Goal: Information Seeking & Learning: Find specific page/section

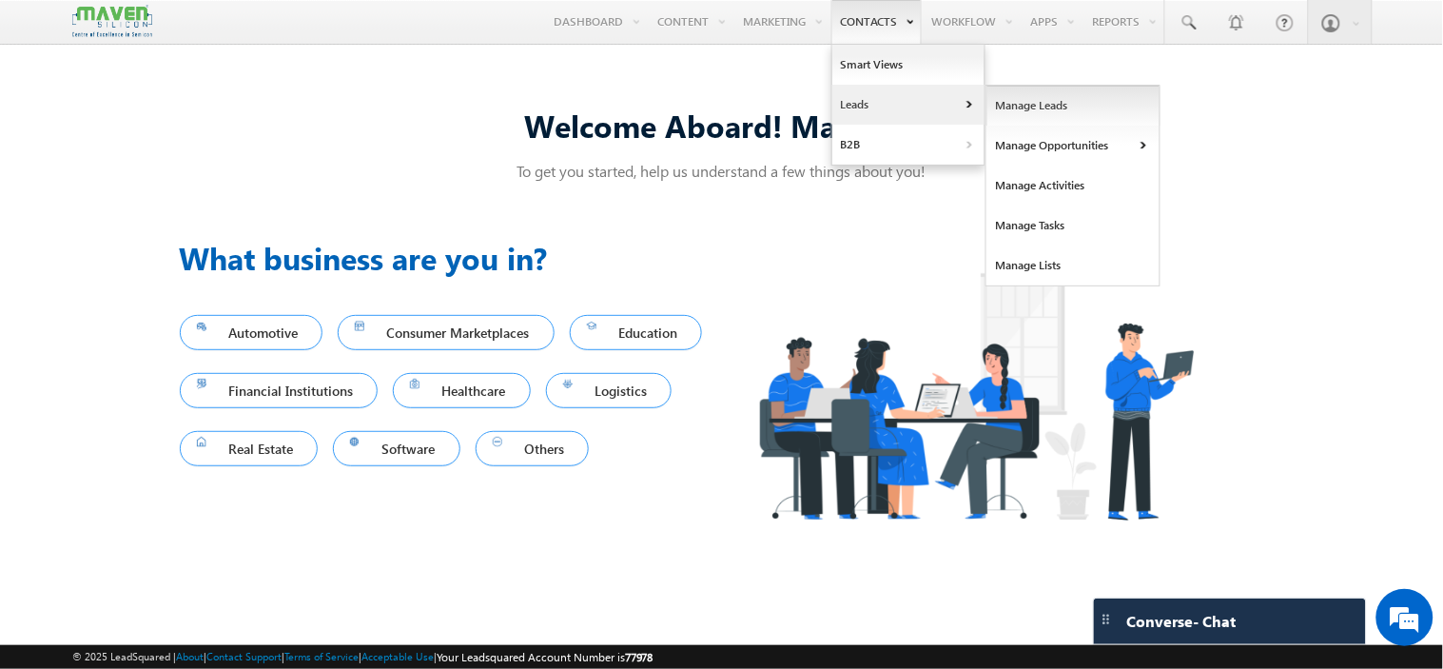
click at [1035, 119] on link "Manage Leads" at bounding box center [1073, 106] width 174 height 40
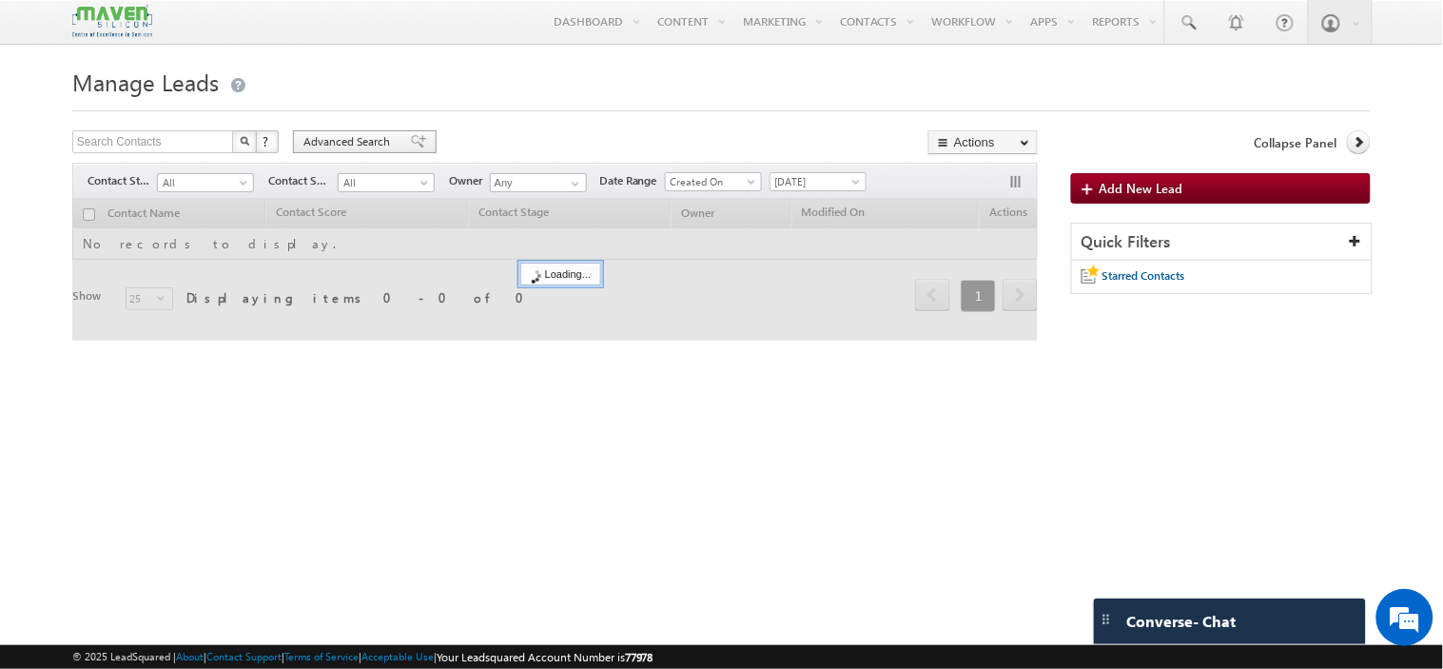
click at [364, 146] on span "Advanced Search" at bounding box center [349, 141] width 92 height 17
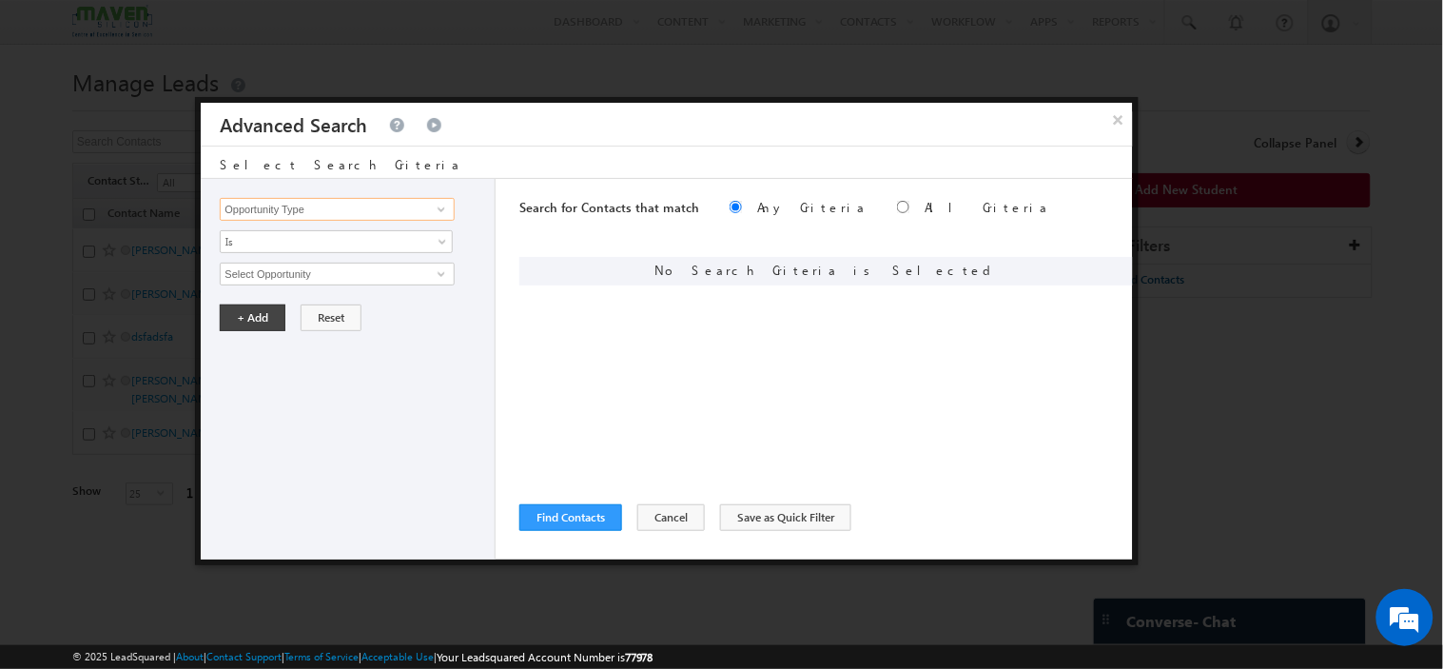
click at [259, 213] on input "Opportunity Type" at bounding box center [337, 209] width 234 height 23
type input "prim"
click at [463, 348] on div "Opportunity Type Contact Activity Task Sales Group Prospect Id Academic Remarks…" at bounding box center [348, 369] width 295 height 380
click at [344, 206] on input at bounding box center [337, 209] width 234 height 23
click at [637, 528] on button "Cancel" at bounding box center [671, 517] width 68 height 27
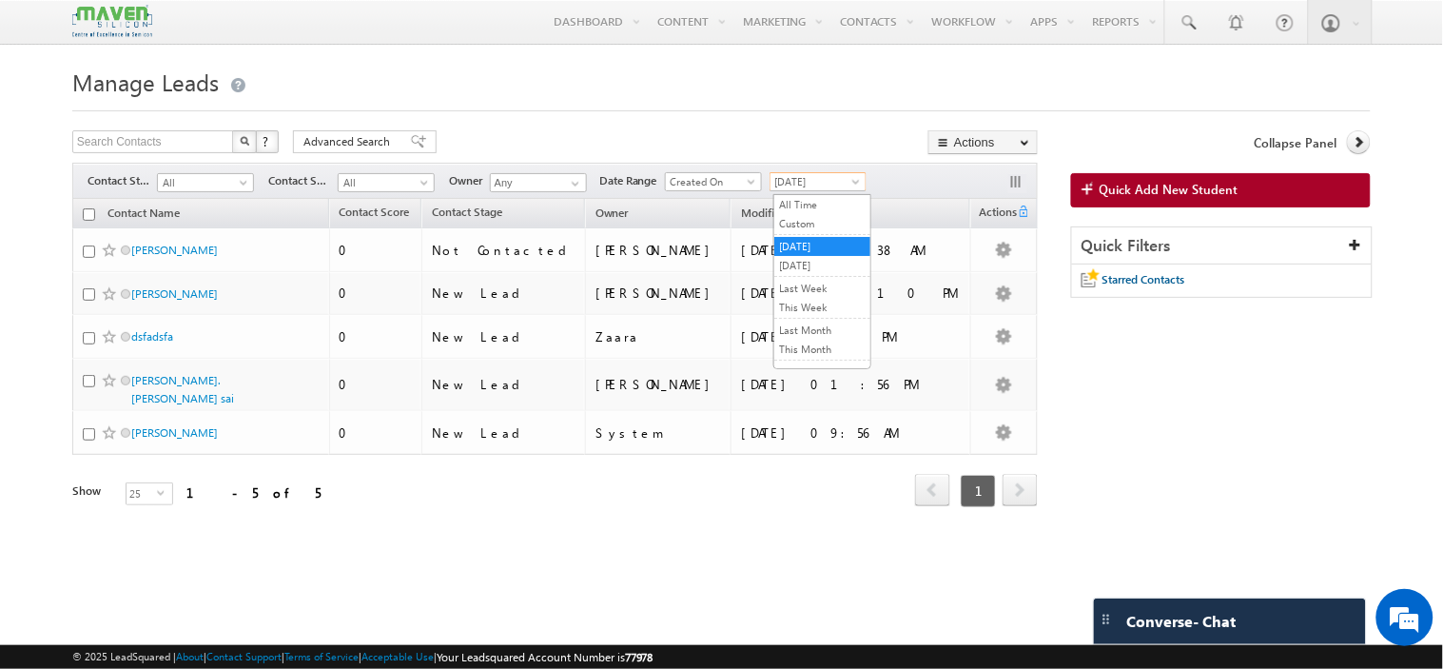
click at [830, 190] on span "[DATE]" at bounding box center [816, 181] width 90 height 17
click at [821, 217] on link "Custom" at bounding box center [822, 223] width 96 height 17
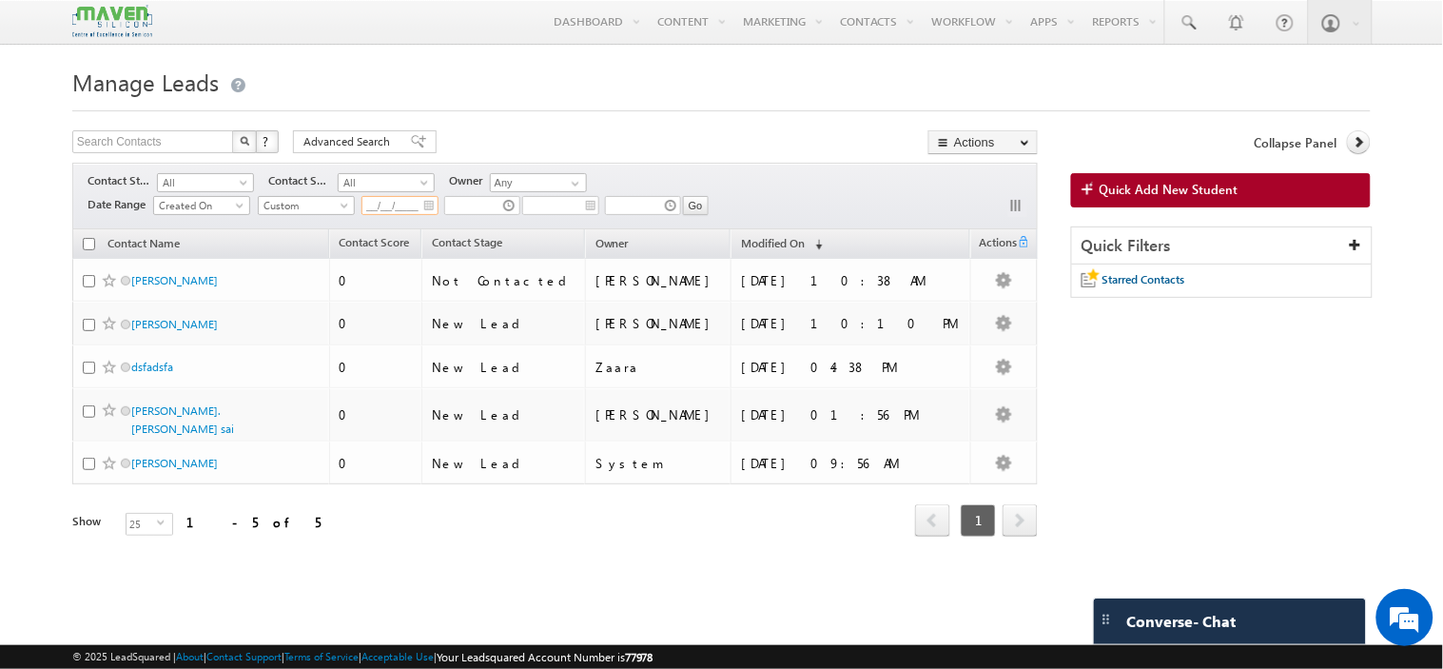
click at [430, 207] on input "__/__/____" at bounding box center [399, 205] width 77 height 19
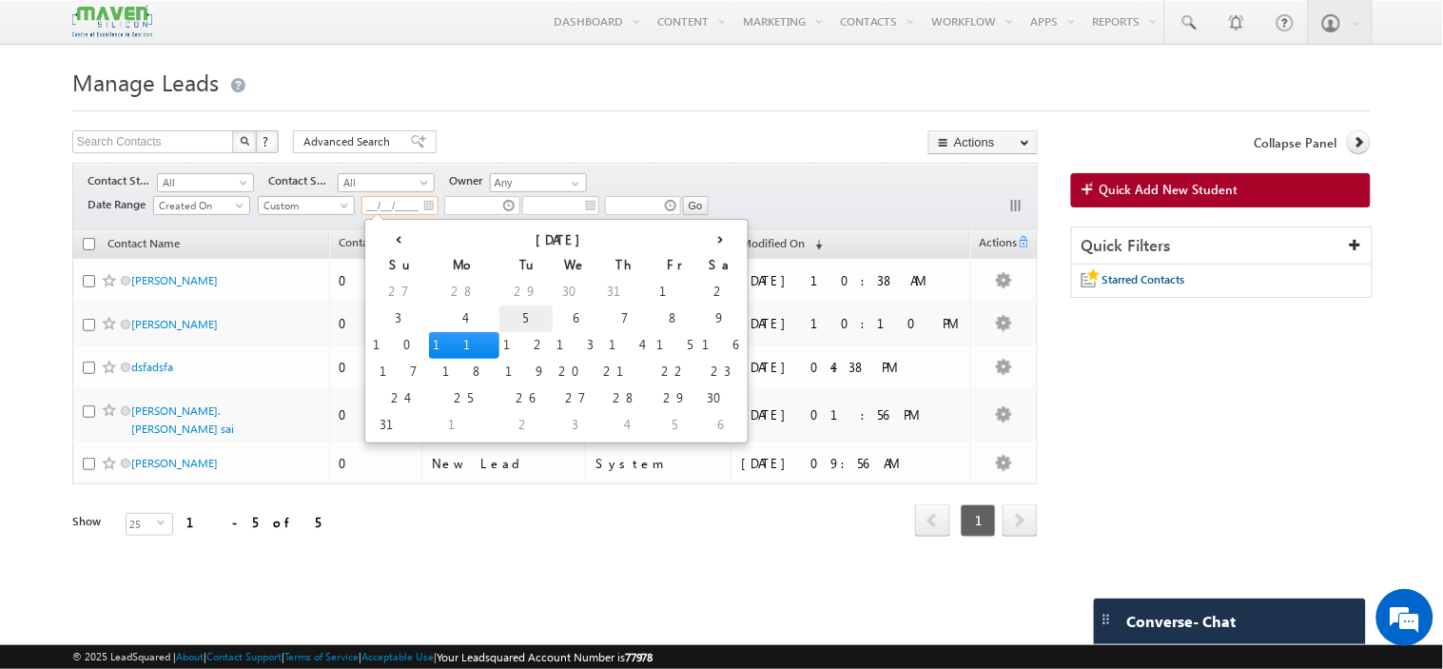
click at [499, 314] on td "5" at bounding box center [525, 318] width 53 height 27
type input "05/08/2025"
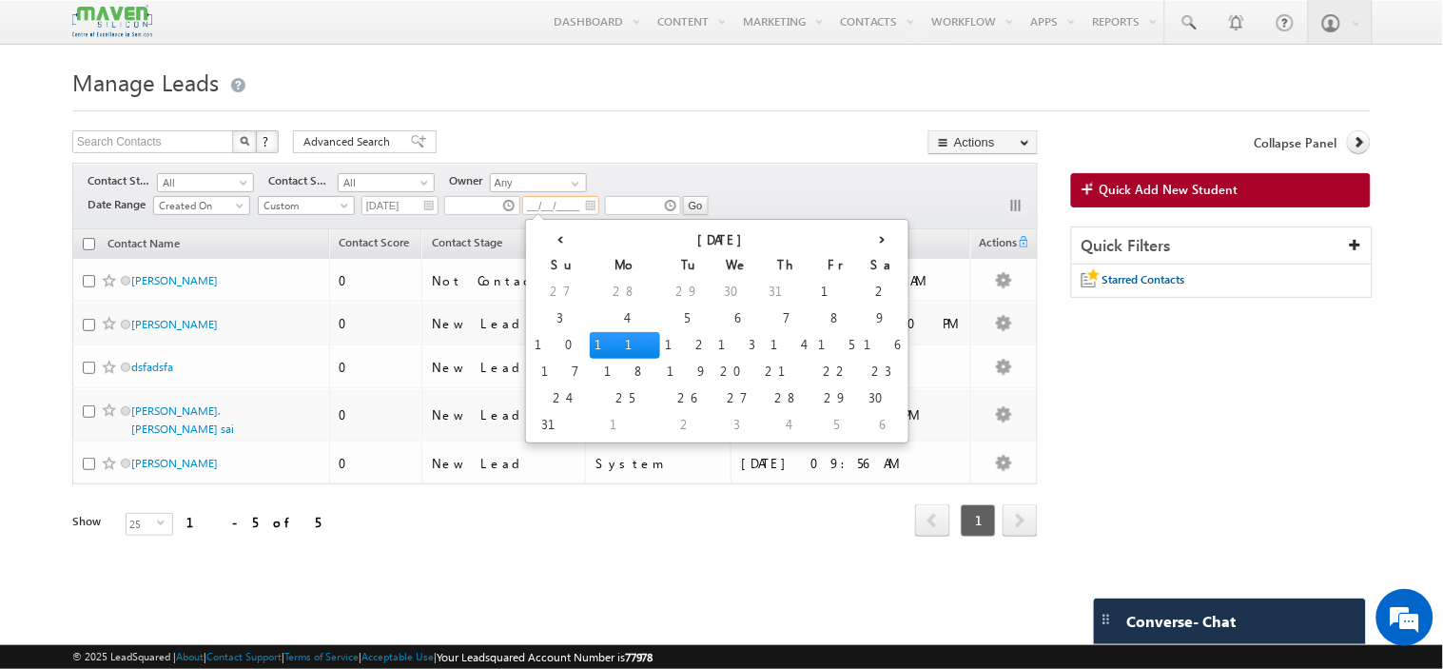
click at [595, 209] on input "__/__/____" at bounding box center [560, 205] width 77 height 19
click at [590, 342] on td "11" at bounding box center [625, 345] width 70 height 27
type input "[DATE]"
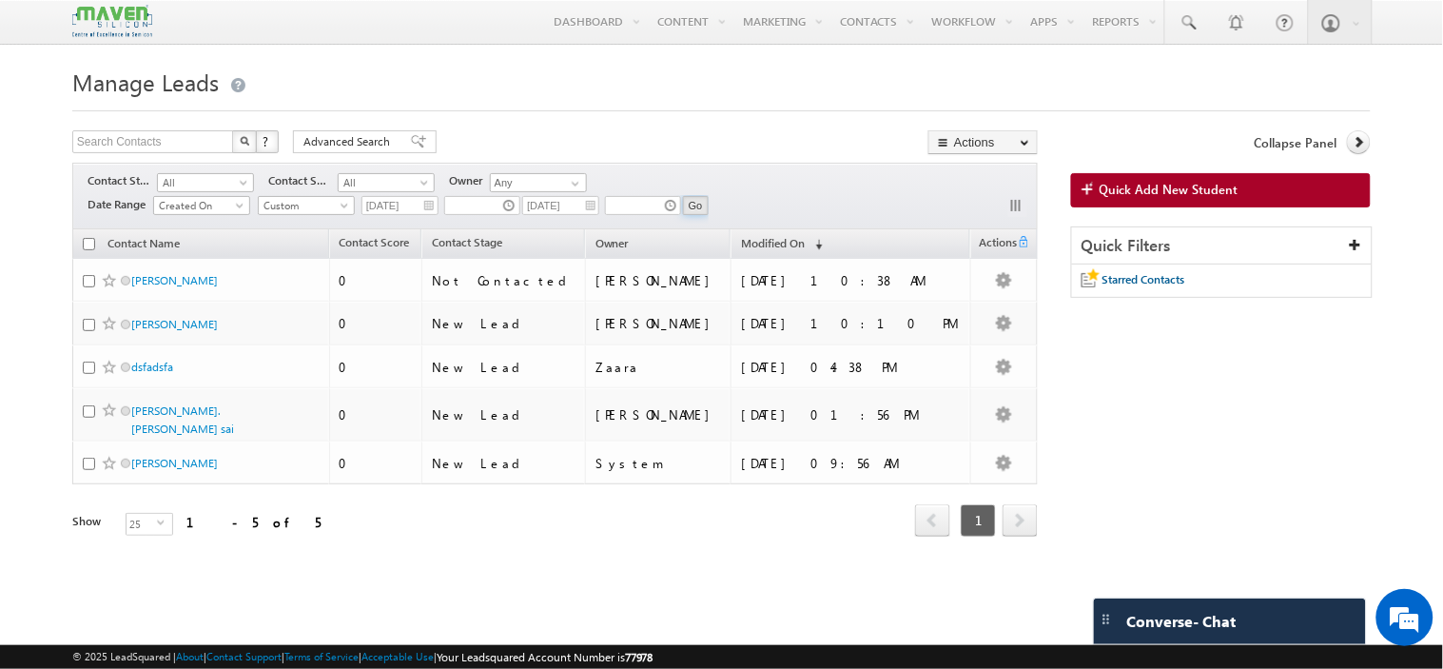
click at [698, 210] on input "Go" at bounding box center [696, 205] width 26 height 19
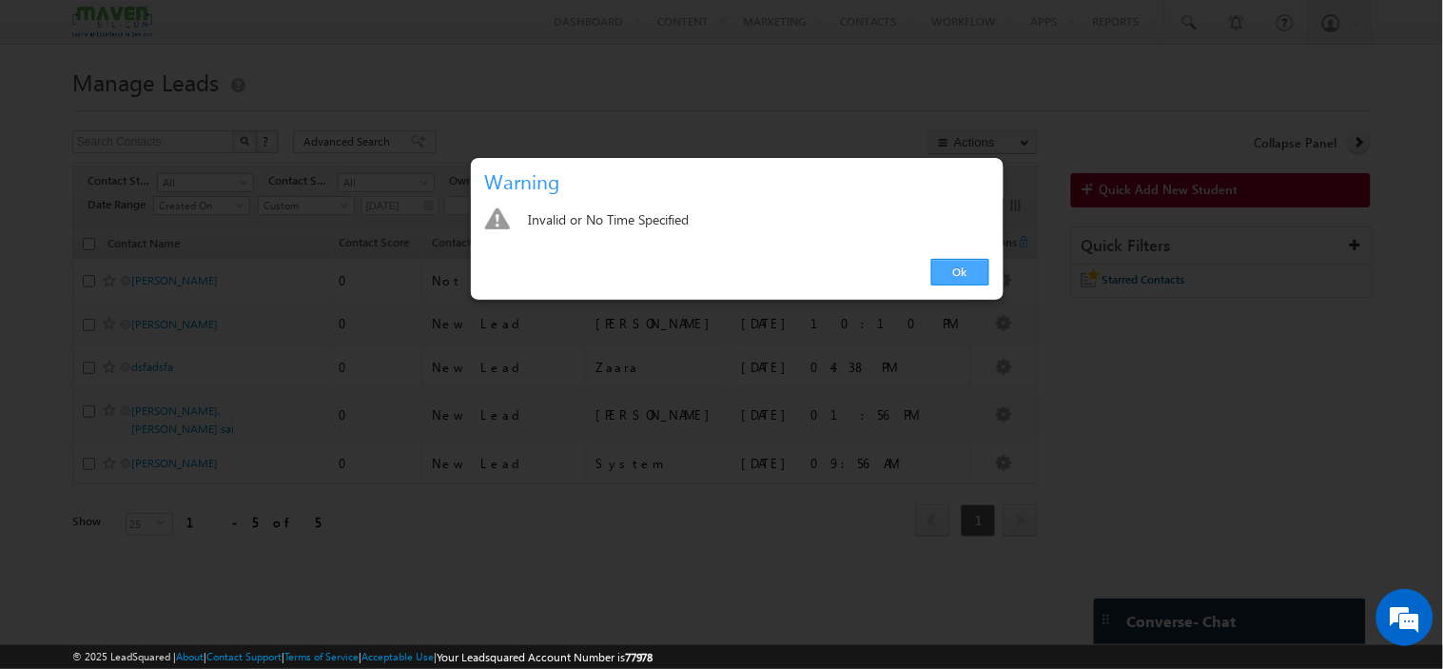
click at [957, 278] on link "Ok" at bounding box center [960, 272] width 58 height 27
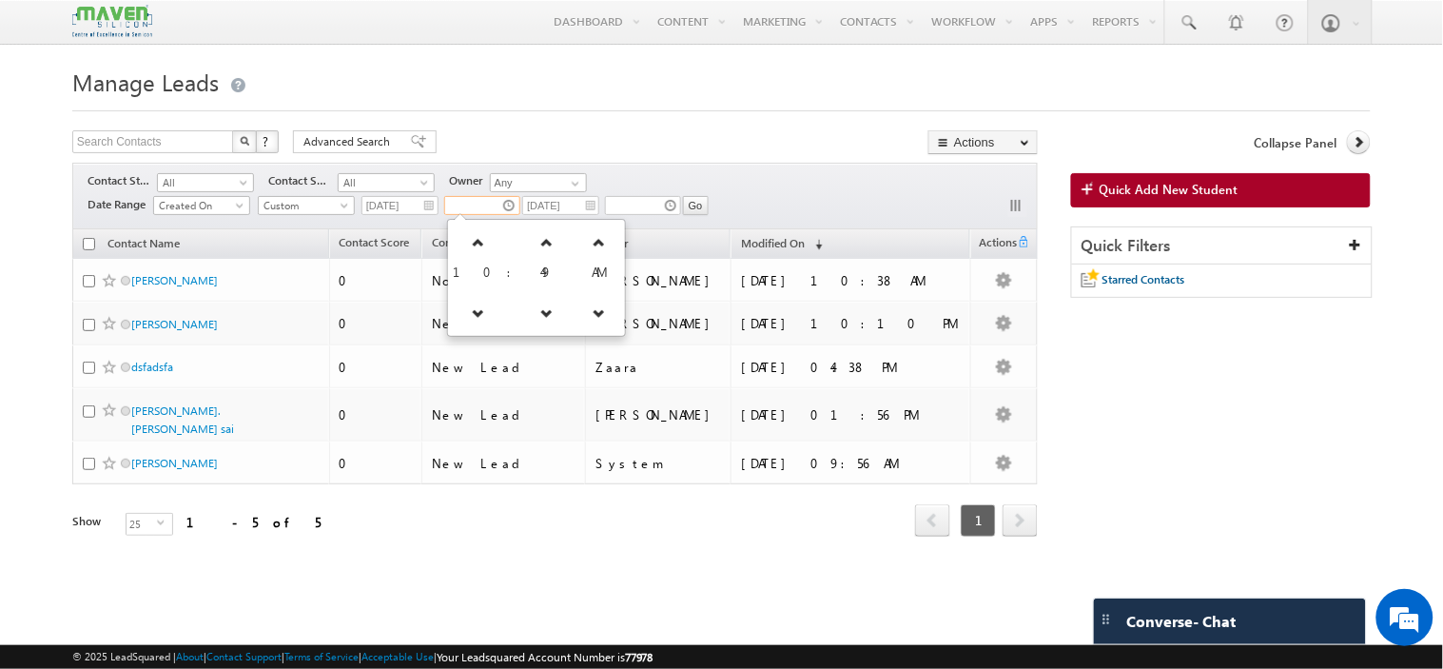
click at [508, 211] on input "text" at bounding box center [482, 205] width 76 height 19
click at [474, 241] on icon at bounding box center [478, 242] width 13 height 13
click at [478, 314] on icon at bounding box center [484, 312] width 13 height 13
click at [472, 314] on icon at bounding box center [478, 312] width 13 height 13
click at [472, 317] on icon at bounding box center [472, 312] width 13 height 13
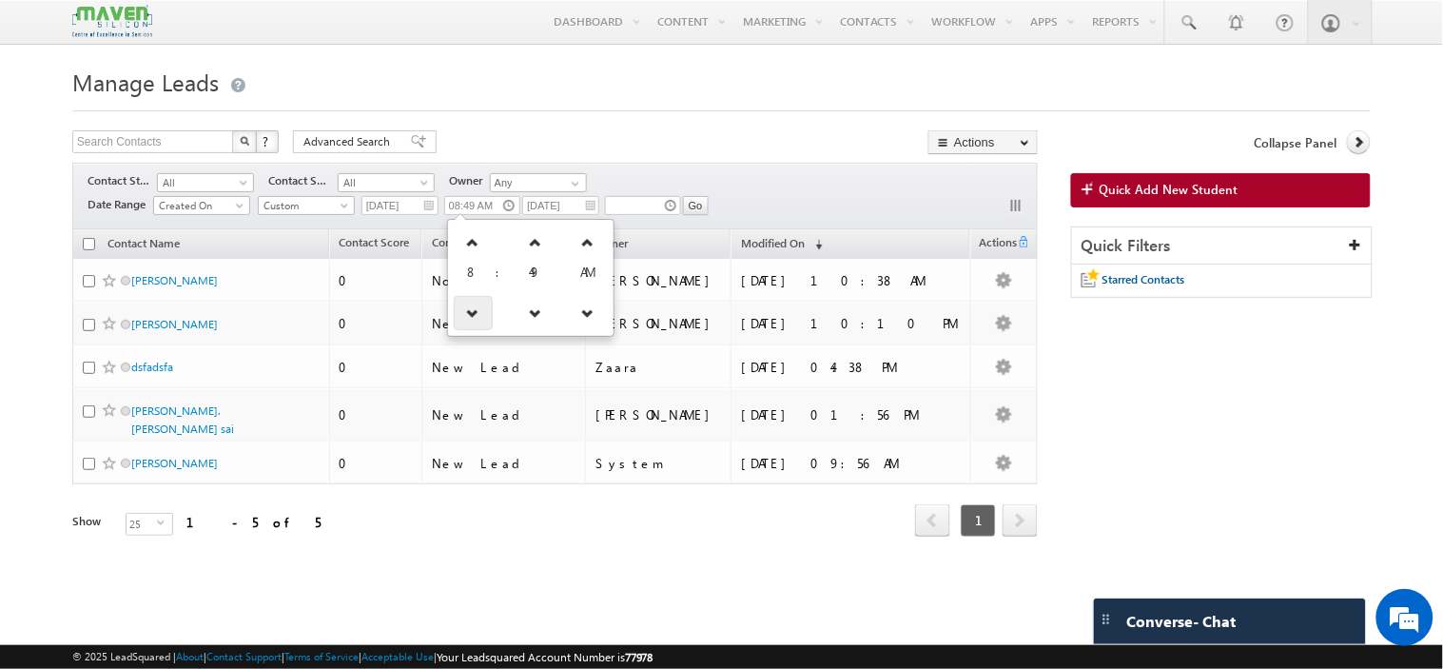
click at [472, 317] on icon at bounding box center [472, 312] width 13 height 13
type input "05:49 AM"
click at [585, 235] on th "Contact Stage" at bounding box center [503, 243] width 164 height 29
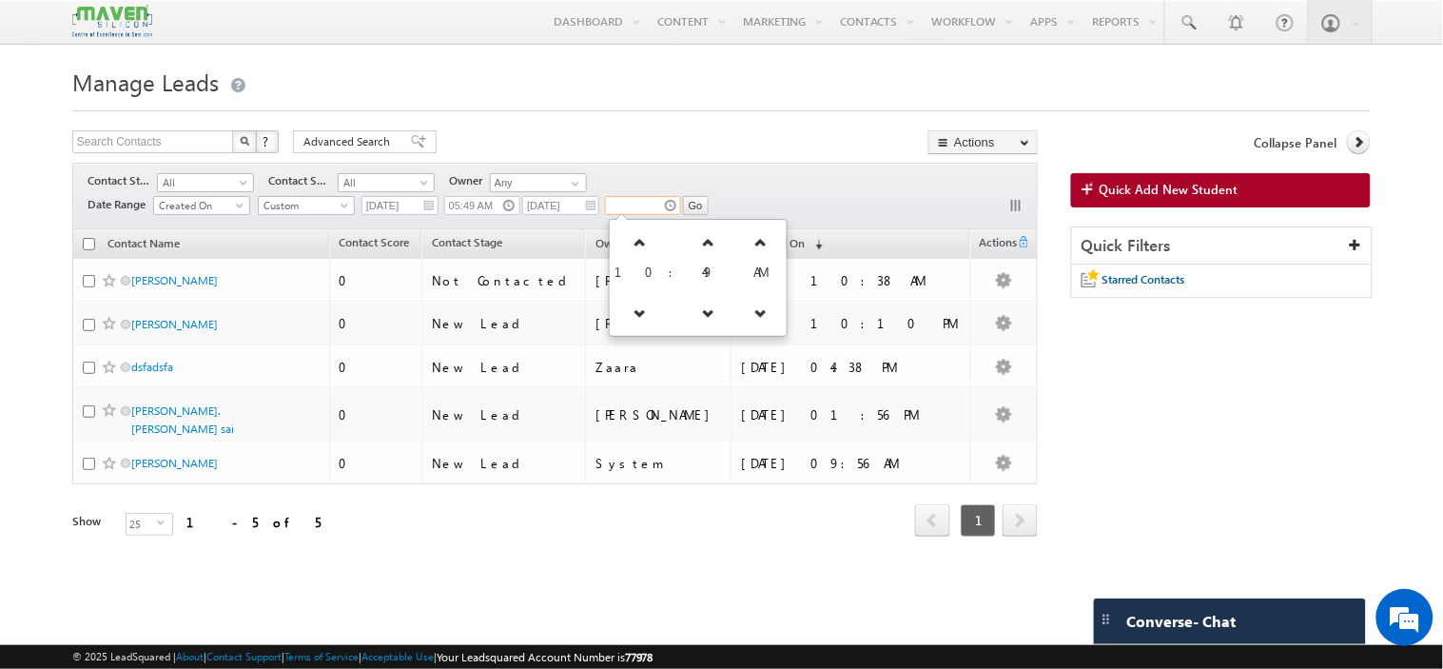
click at [670, 205] on input "text" at bounding box center [643, 205] width 76 height 19
click at [754, 310] on icon at bounding box center [760, 312] width 13 height 13
click at [634, 316] on icon at bounding box center [640, 312] width 13 height 13
click at [630, 316] on icon at bounding box center [634, 312] width 13 height 13
click at [631, 241] on icon at bounding box center [634, 242] width 13 height 13
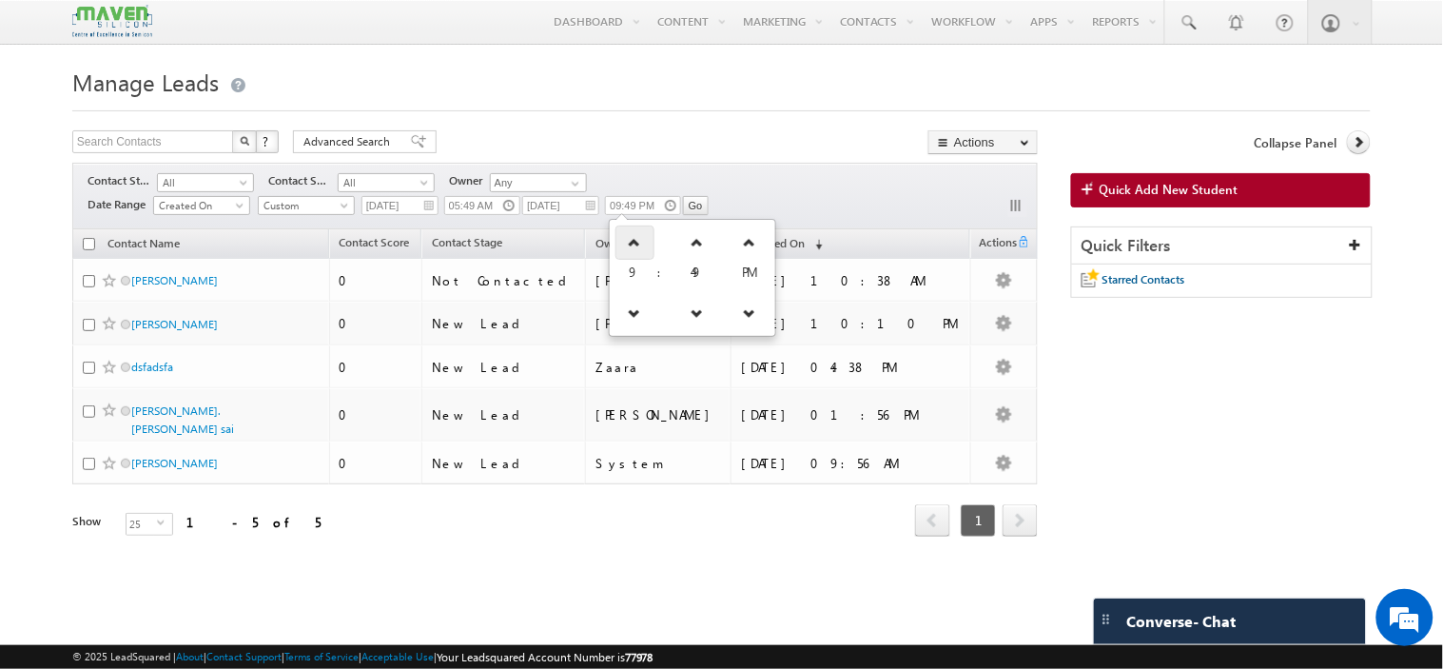
click at [631, 241] on icon at bounding box center [634, 242] width 13 height 13
click at [634, 241] on icon at bounding box center [640, 242] width 13 height 13
click at [639, 241] on icon at bounding box center [645, 242] width 13 height 13
click at [631, 241] on icon at bounding box center [637, 242] width 13 height 13
click at [634, 317] on icon at bounding box center [634, 312] width 13 height 13
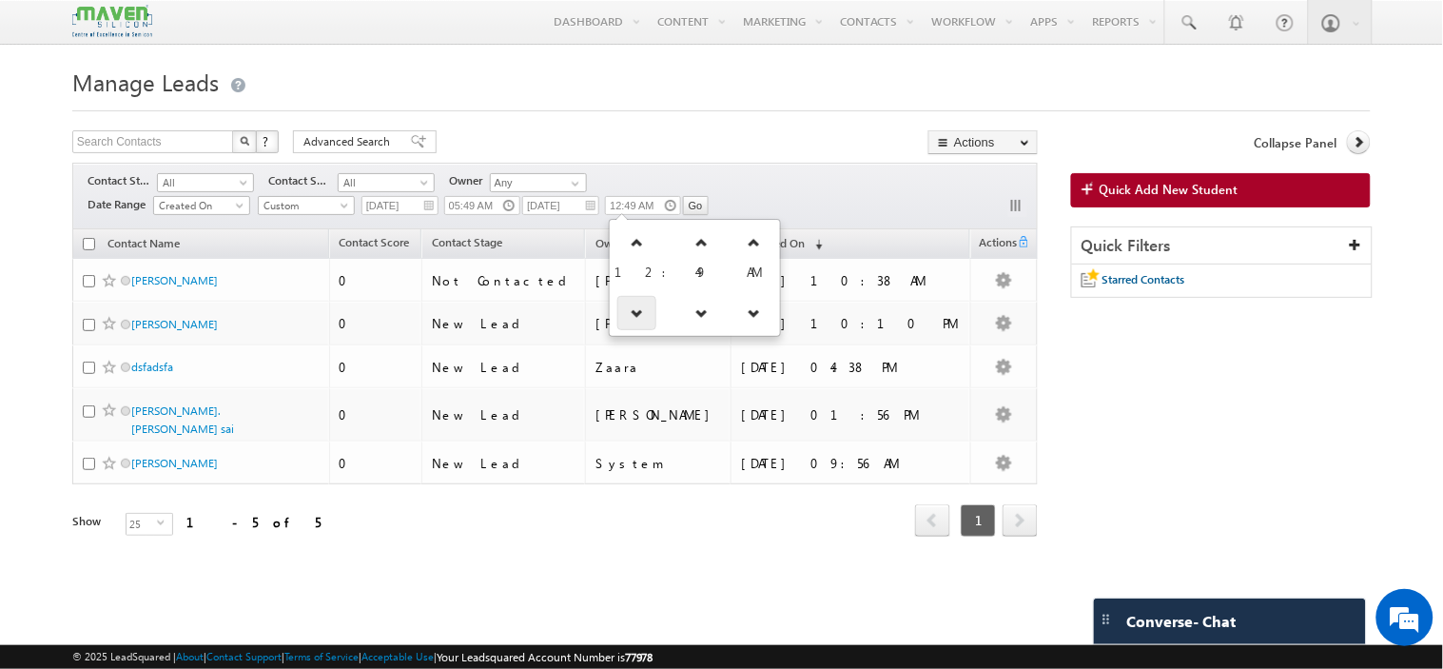
click at [634, 318] on icon at bounding box center [637, 312] width 13 height 13
type input "11:49 PM"
click at [783, 193] on div "Filters Contact Stage All All Contact Source All All Owner Any Any Date Range Go" at bounding box center [555, 196] width 966 height 67
click at [692, 203] on input "Go" at bounding box center [696, 205] width 26 height 19
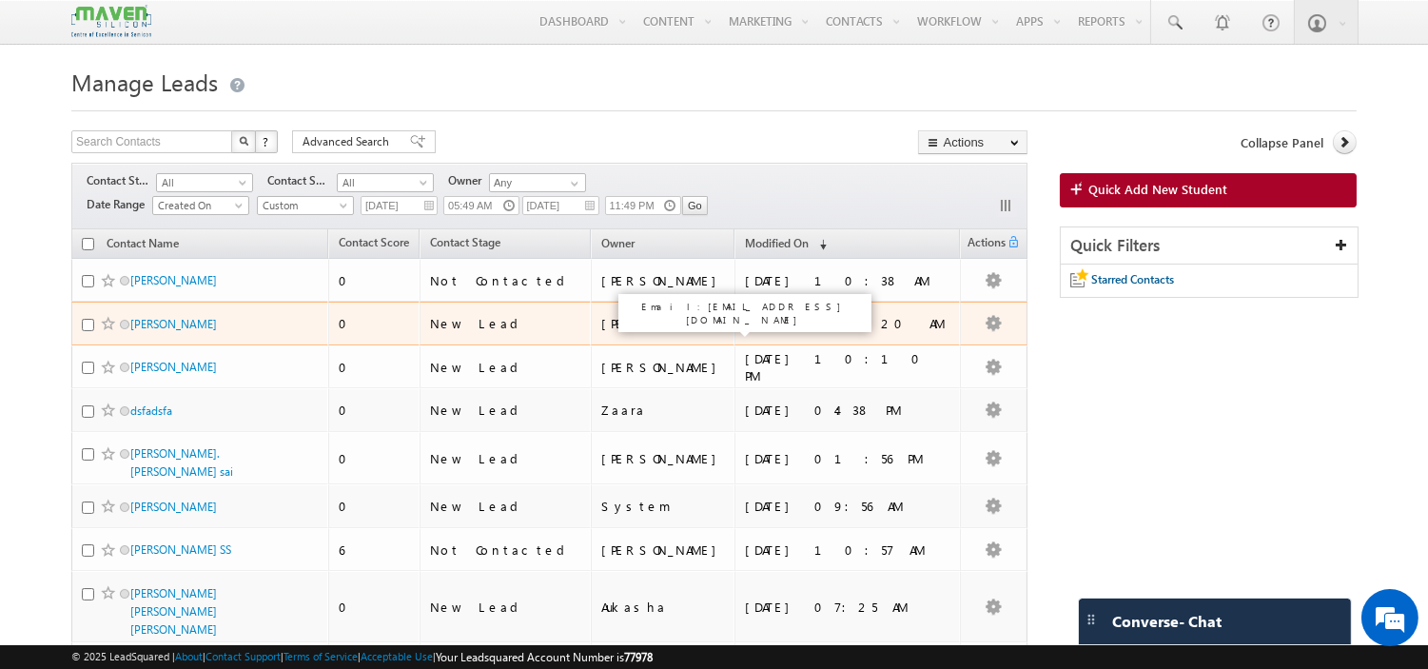
click at [681, 329] on div "Rohan" at bounding box center [663, 323] width 125 height 17
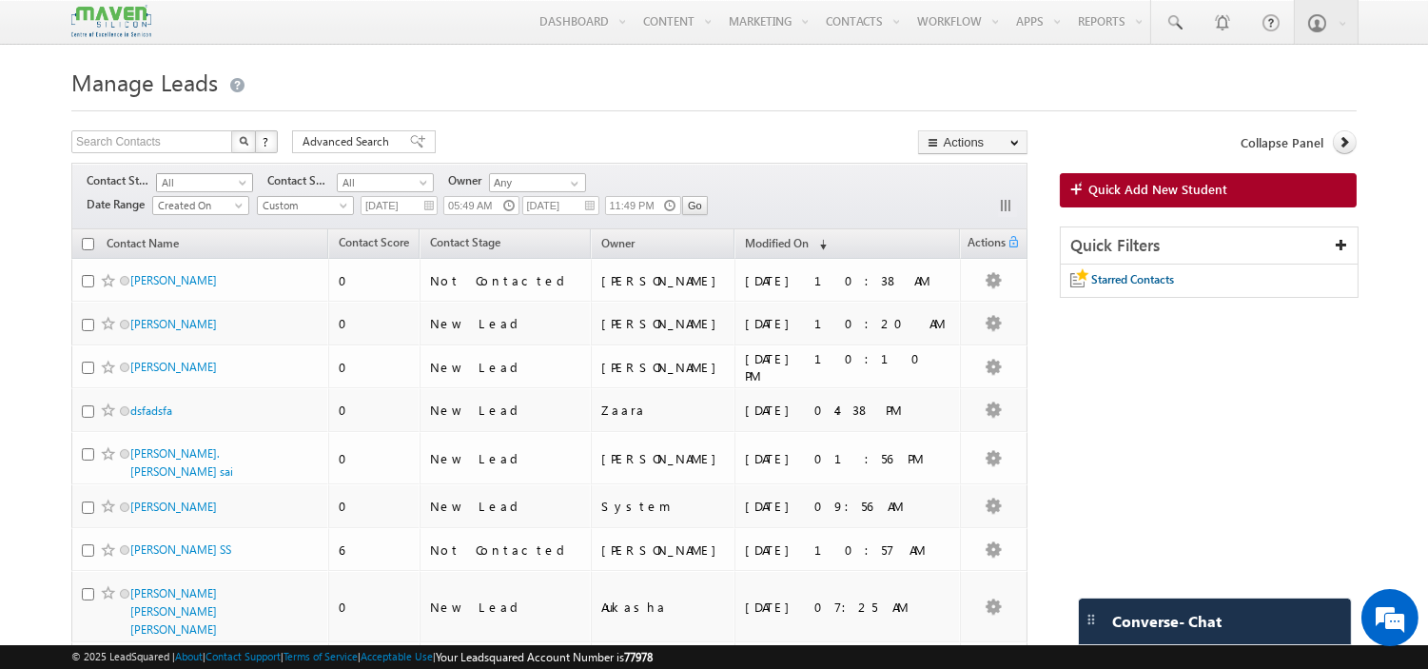
click at [211, 184] on span "All" at bounding box center [202, 182] width 90 height 17
click at [184, 223] on link "New Lead" at bounding box center [205, 224] width 96 height 17
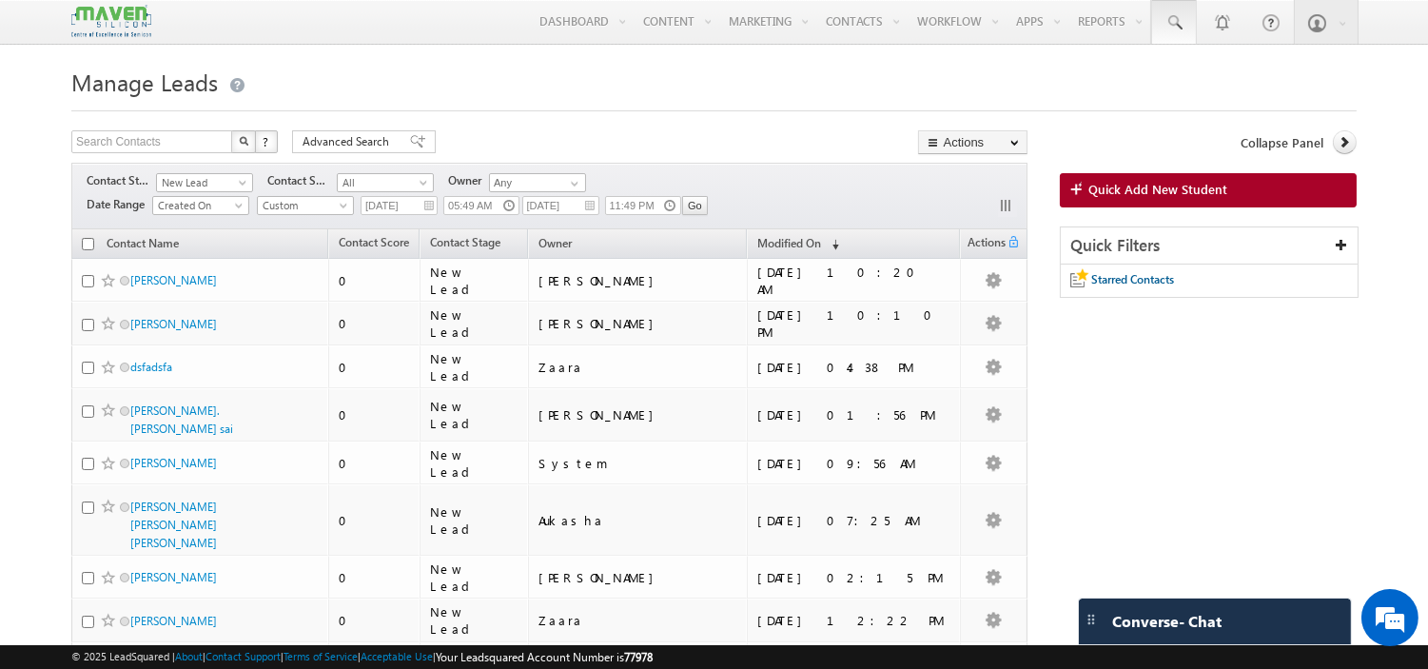
click at [1177, 27] on span at bounding box center [1173, 22] width 19 height 19
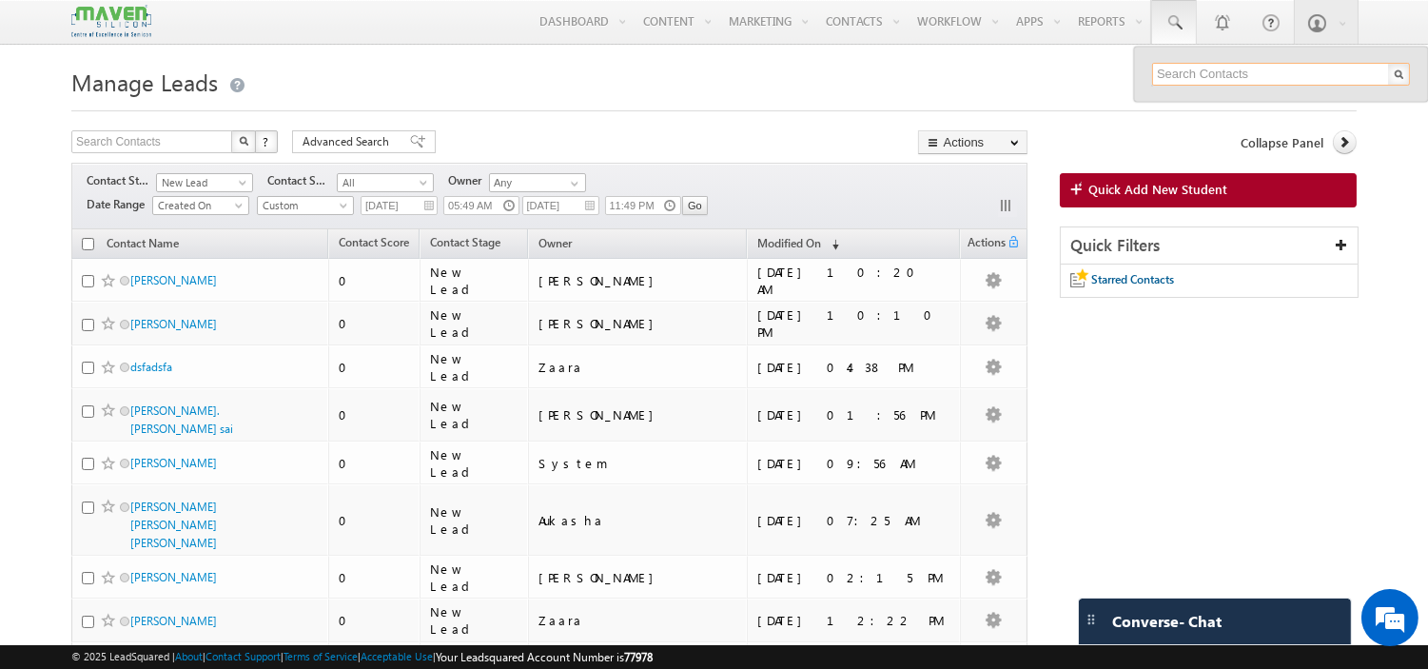
paste input "vijayeverlasting9659@gmail.com"
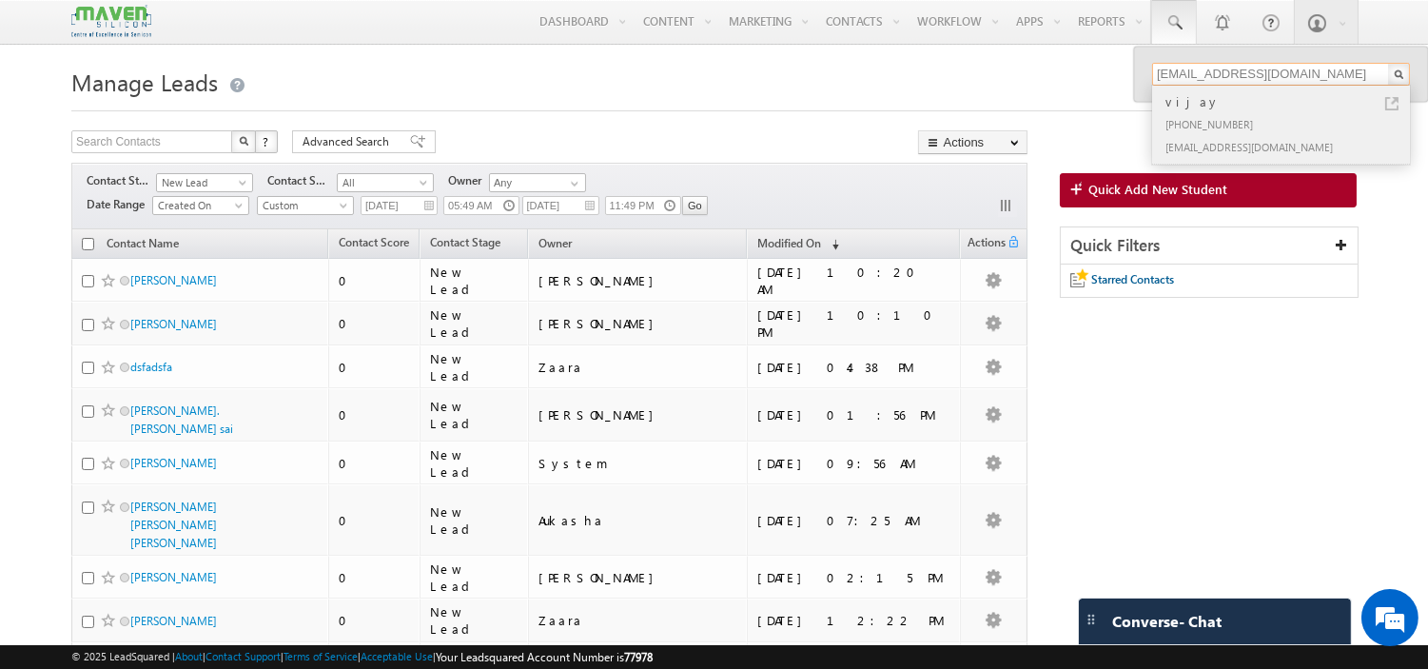
type input "vijayeverlasting9659@gmail.com"
click at [1211, 121] on div "+91-7986612571" at bounding box center [1288, 123] width 255 height 23
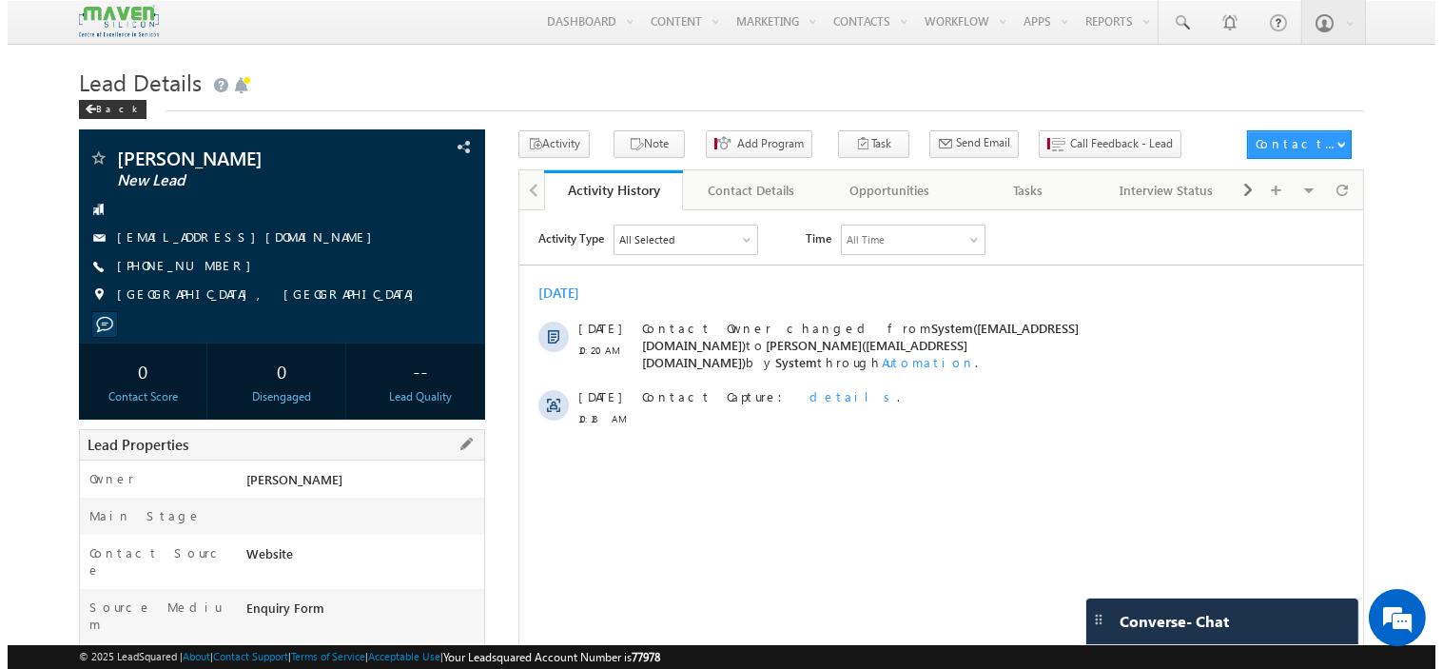
scroll to position [106, 0]
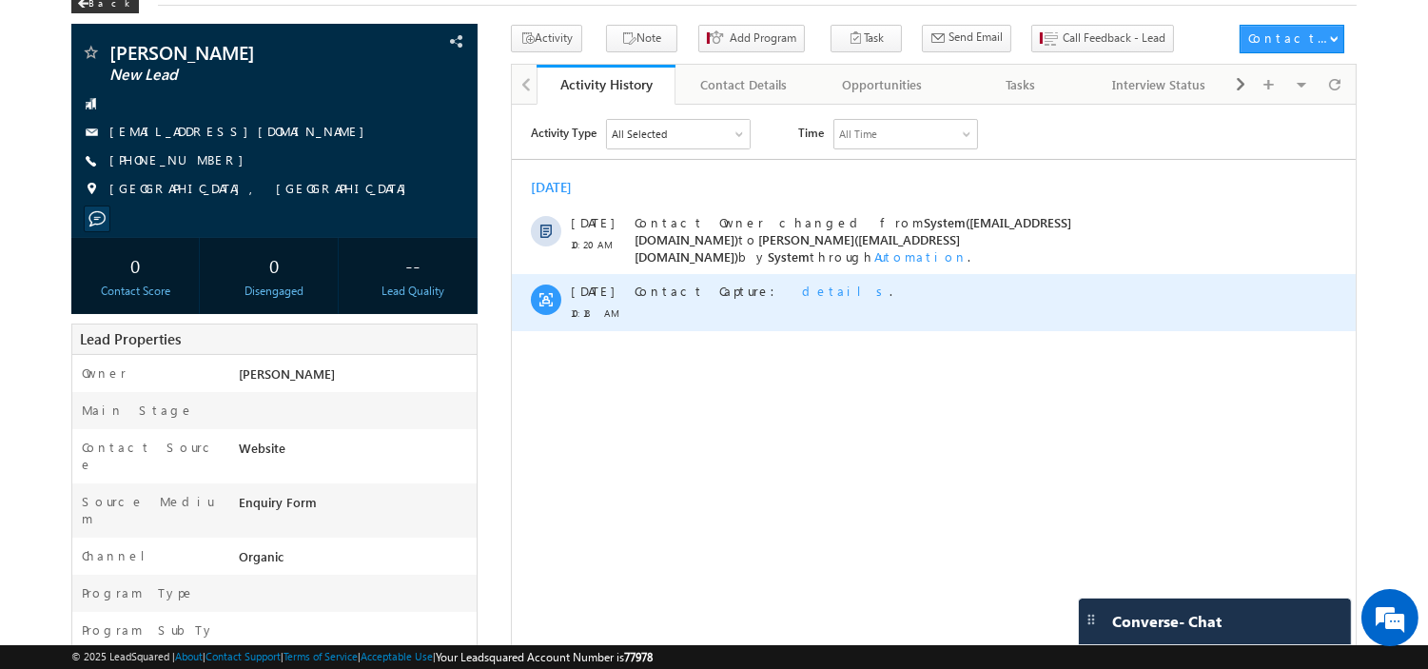
click at [801, 282] on span "details" at bounding box center [845, 290] width 88 height 16
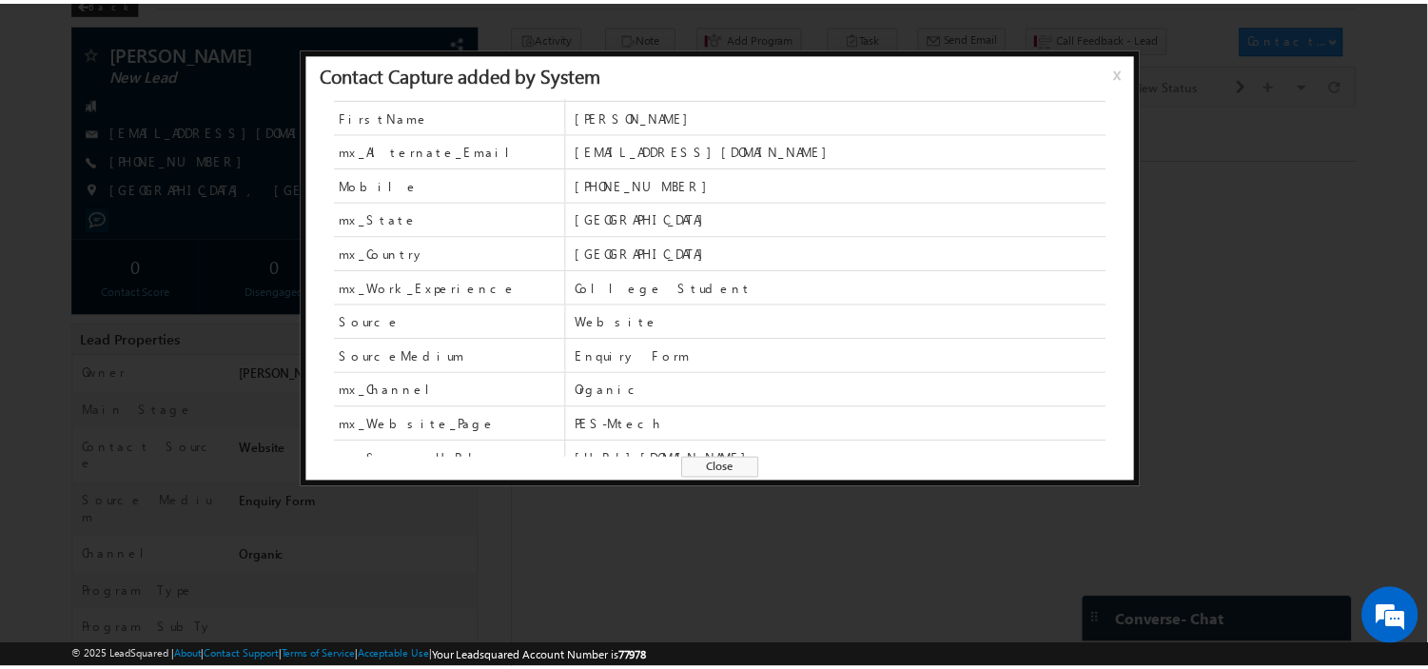
scroll to position [49, 0]
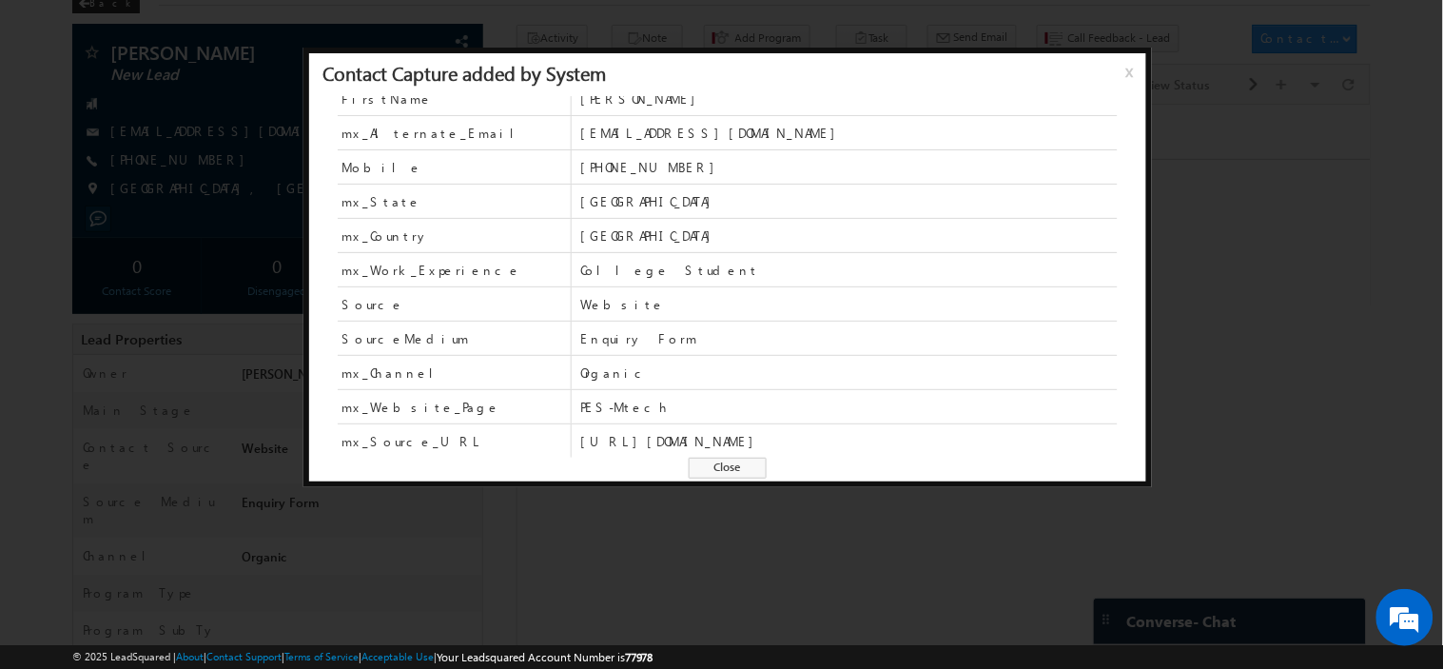
click at [750, 467] on span "Close" at bounding box center [728, 468] width 78 height 21
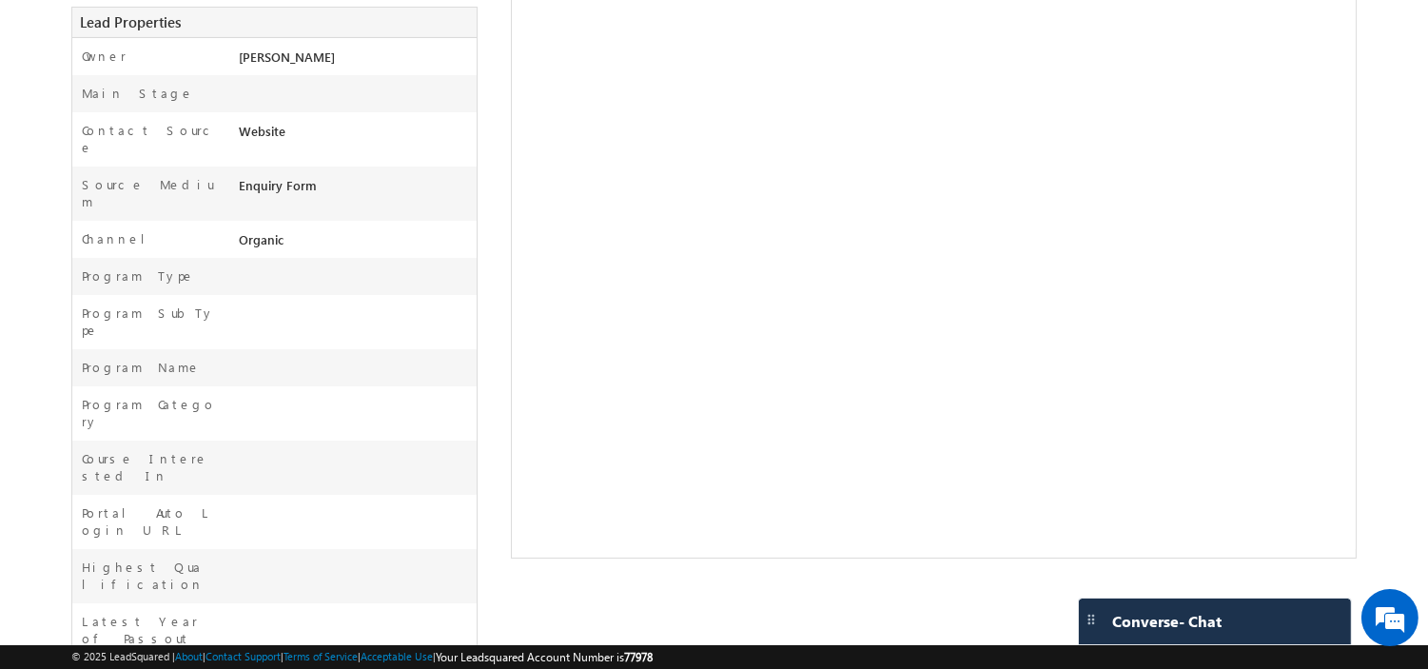
scroll to position [0, 0]
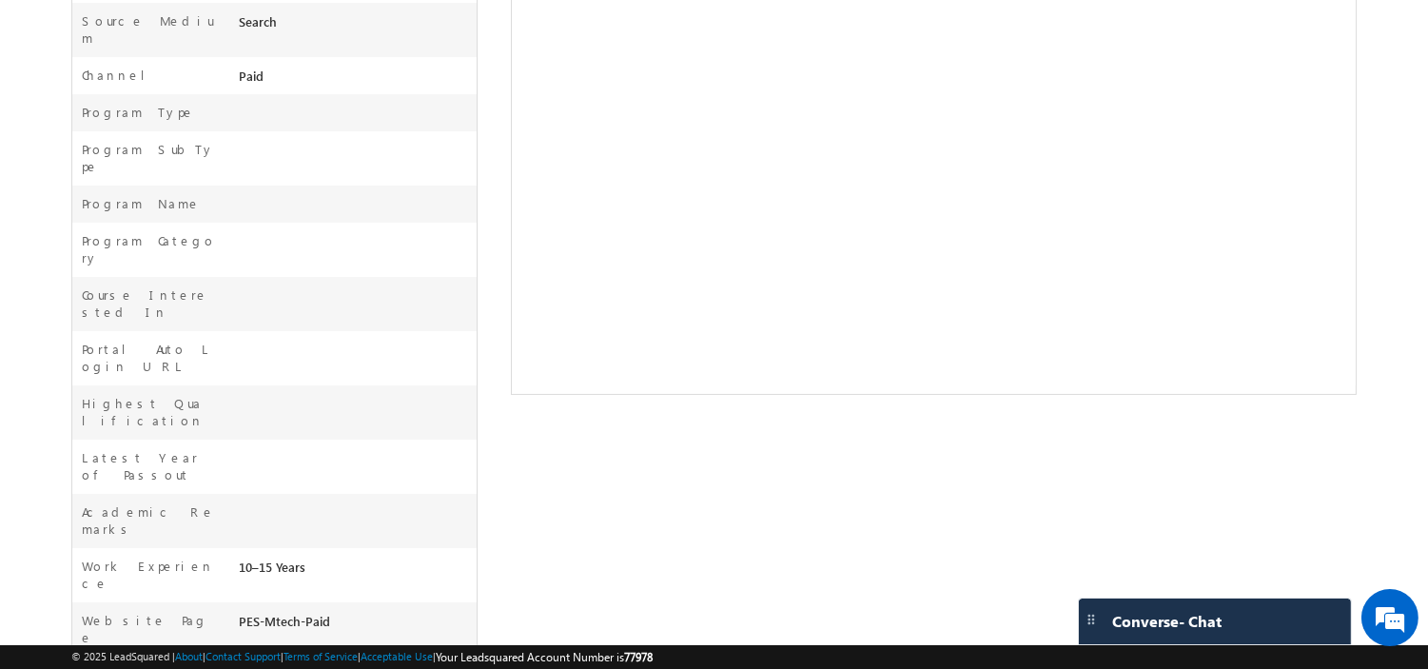
scroll to position [631, 0]
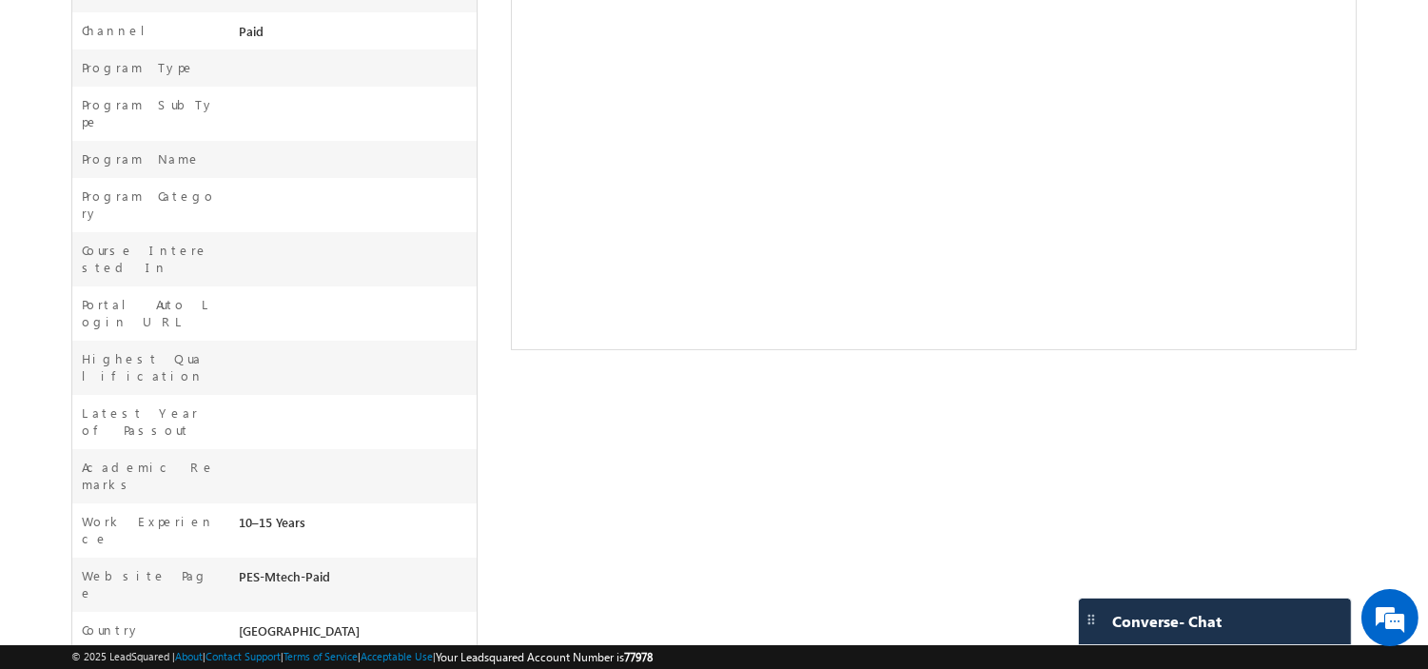
drag, startPoint x: 283, startPoint y: 381, endPoint x: 203, endPoint y: 382, distance: 80.9
click at [203, 503] on div "Work Experience 10–15 Years" at bounding box center [274, 530] width 404 height 54
click at [363, 503] on div "Work Experience 10–15 Years" at bounding box center [274, 530] width 404 height 54
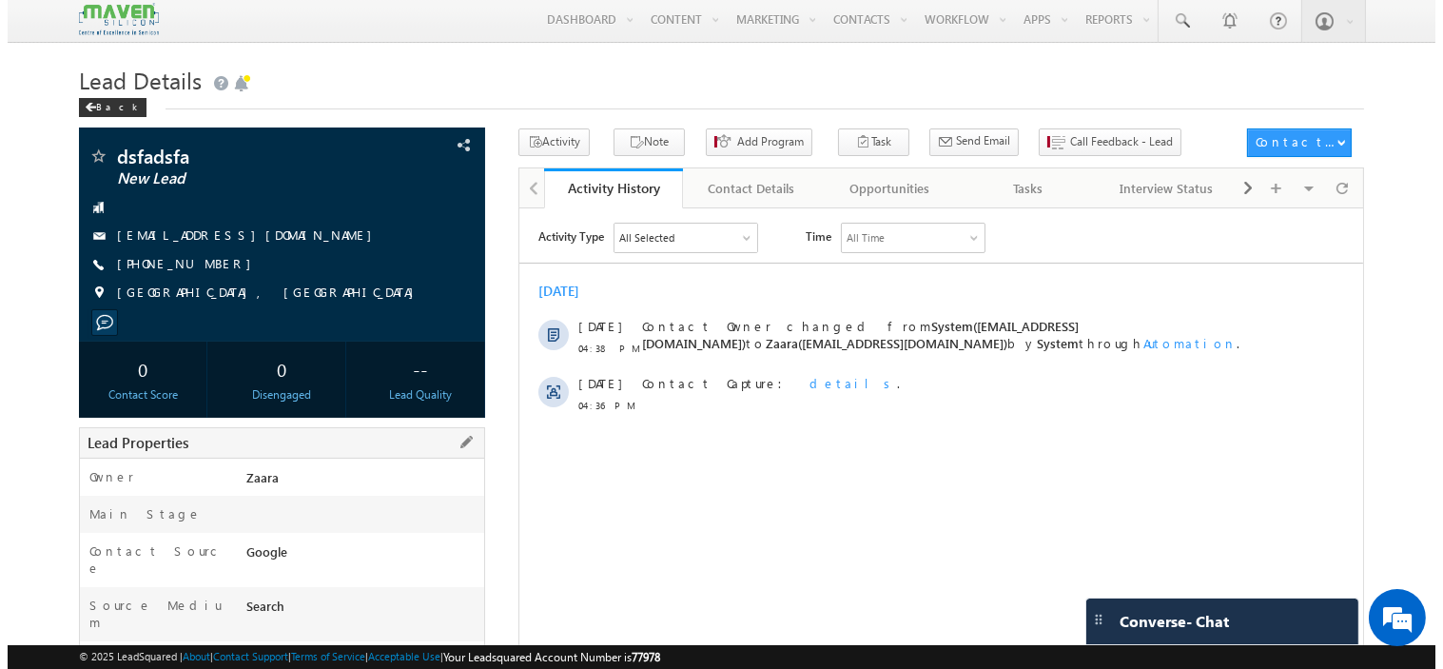
scroll to position [0, 0]
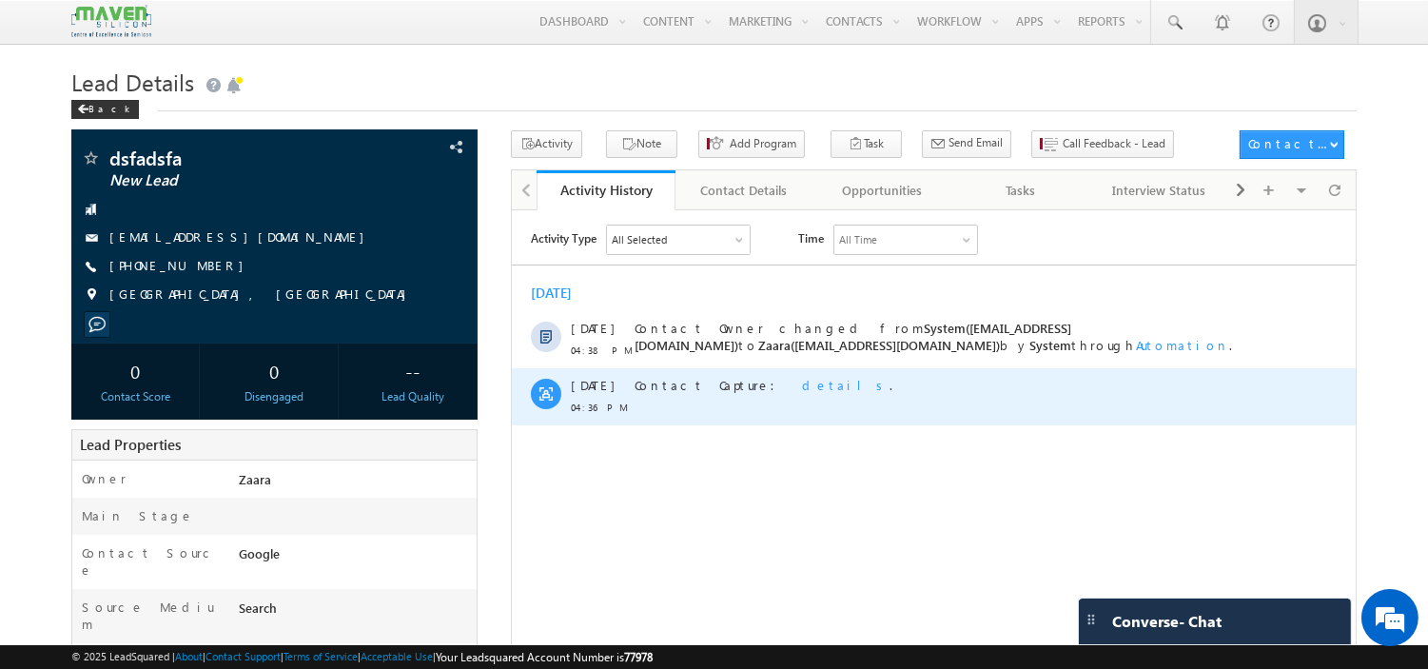
click at [801, 387] on span "details" at bounding box center [845, 384] width 88 height 16
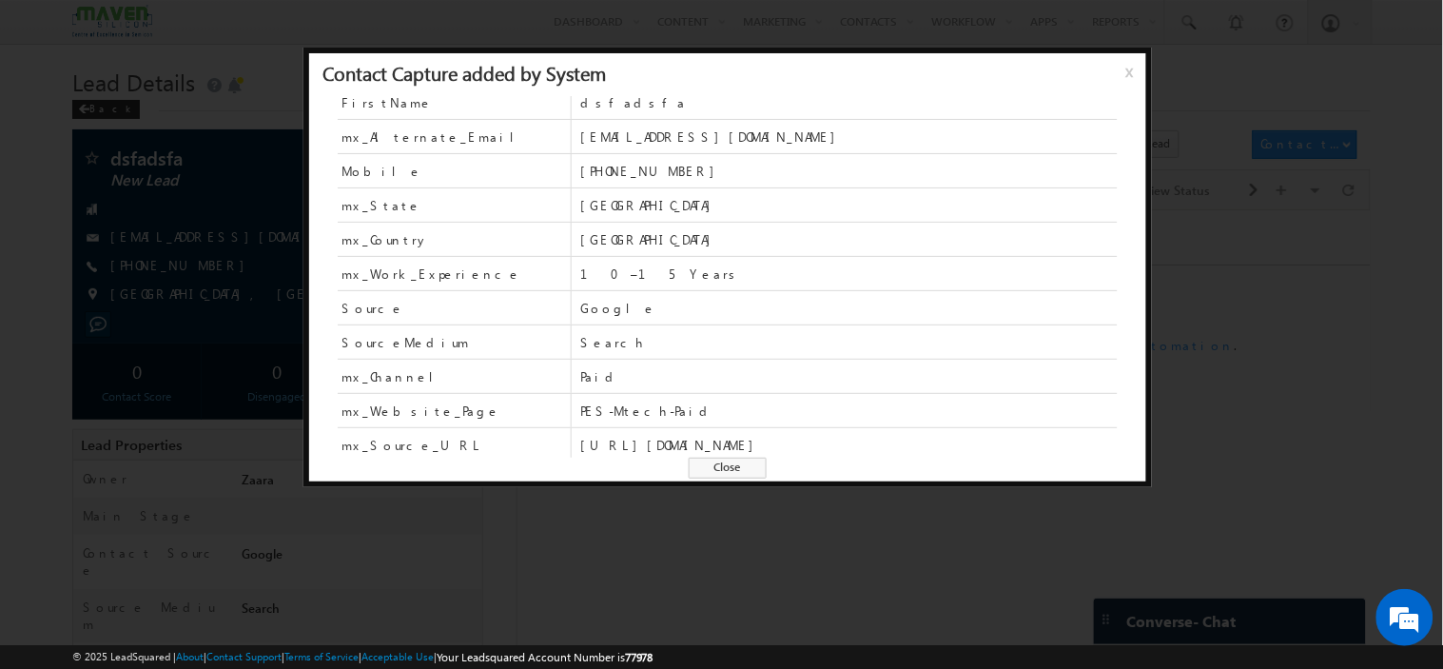
scroll to position [68, 0]
drag, startPoint x: 795, startPoint y: 414, endPoint x: 869, endPoint y: 414, distance: 74.2
click at [869, 433] on span "https://www.maven-silicon.com/mtech-in-vlsidesign/?gad_source=2&amp;gad_campaig…" at bounding box center [848, 441] width 537 height 17
click at [723, 461] on span "Close" at bounding box center [728, 468] width 78 height 21
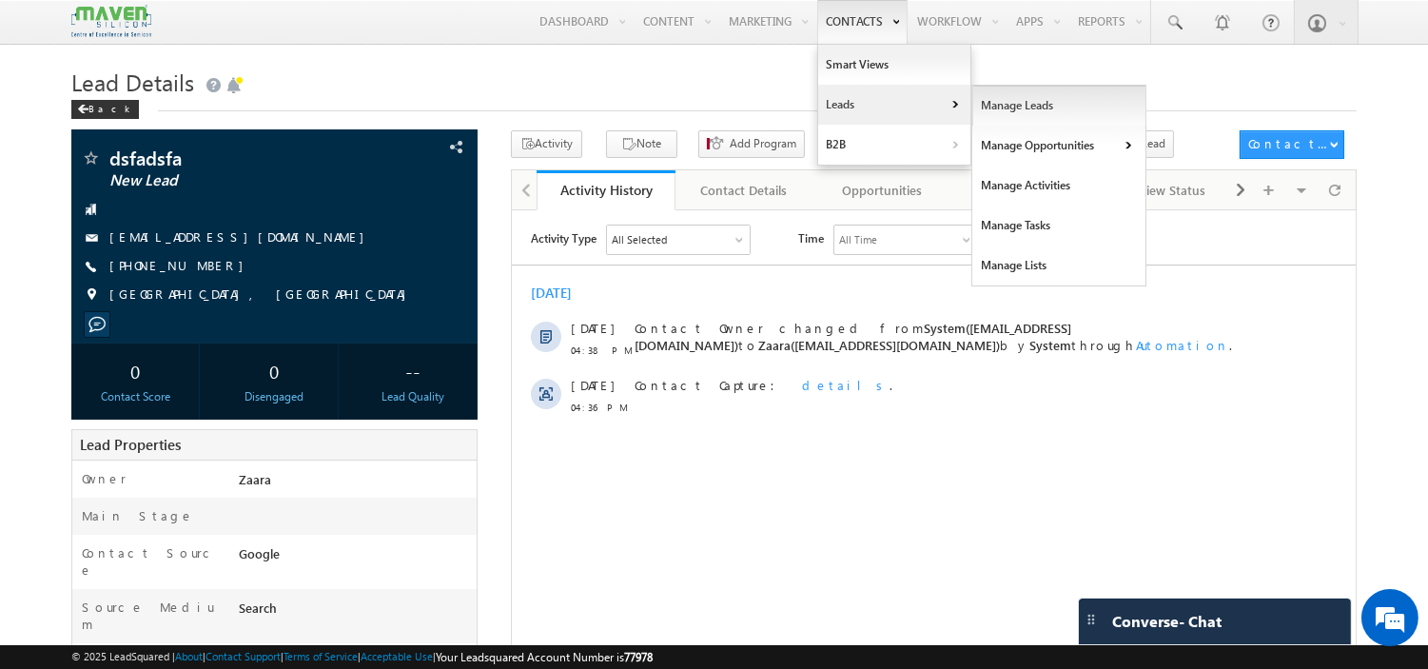
click at [1005, 107] on link "Manage Leads" at bounding box center [1059, 106] width 174 height 40
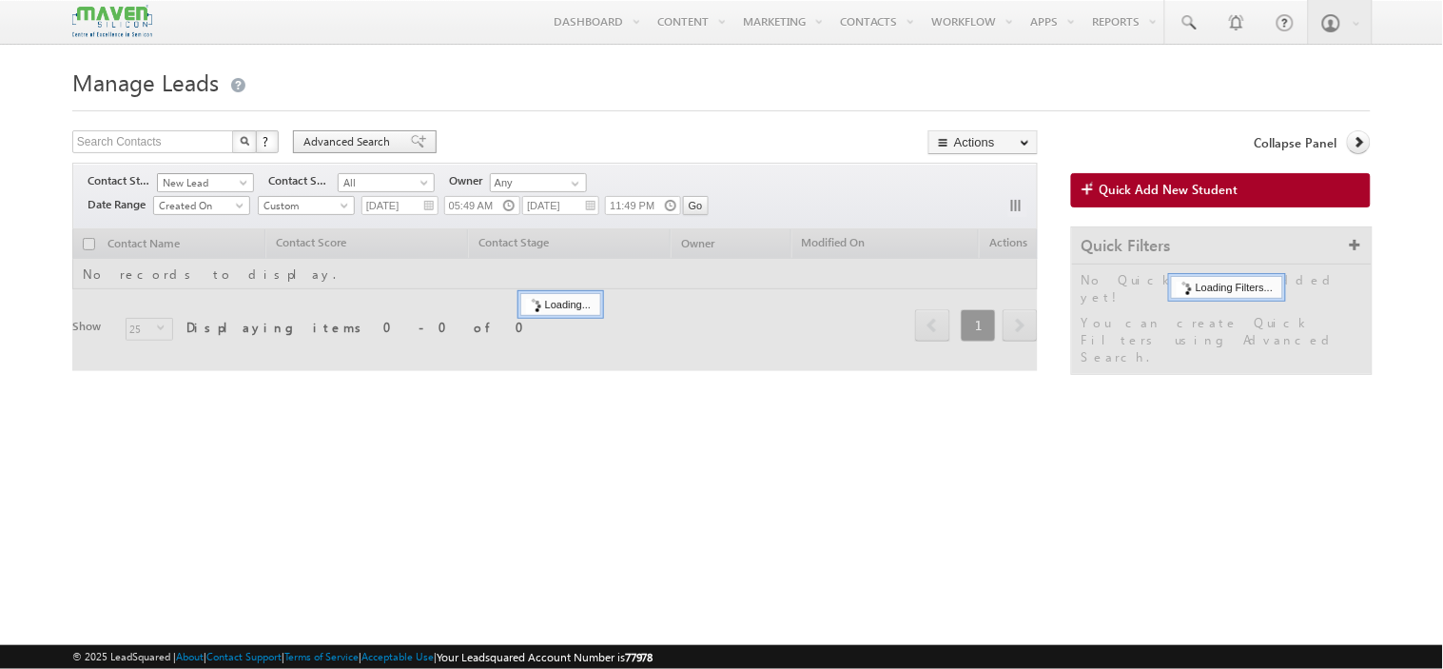
click at [355, 148] on span "Advanced Search" at bounding box center [349, 141] width 92 height 17
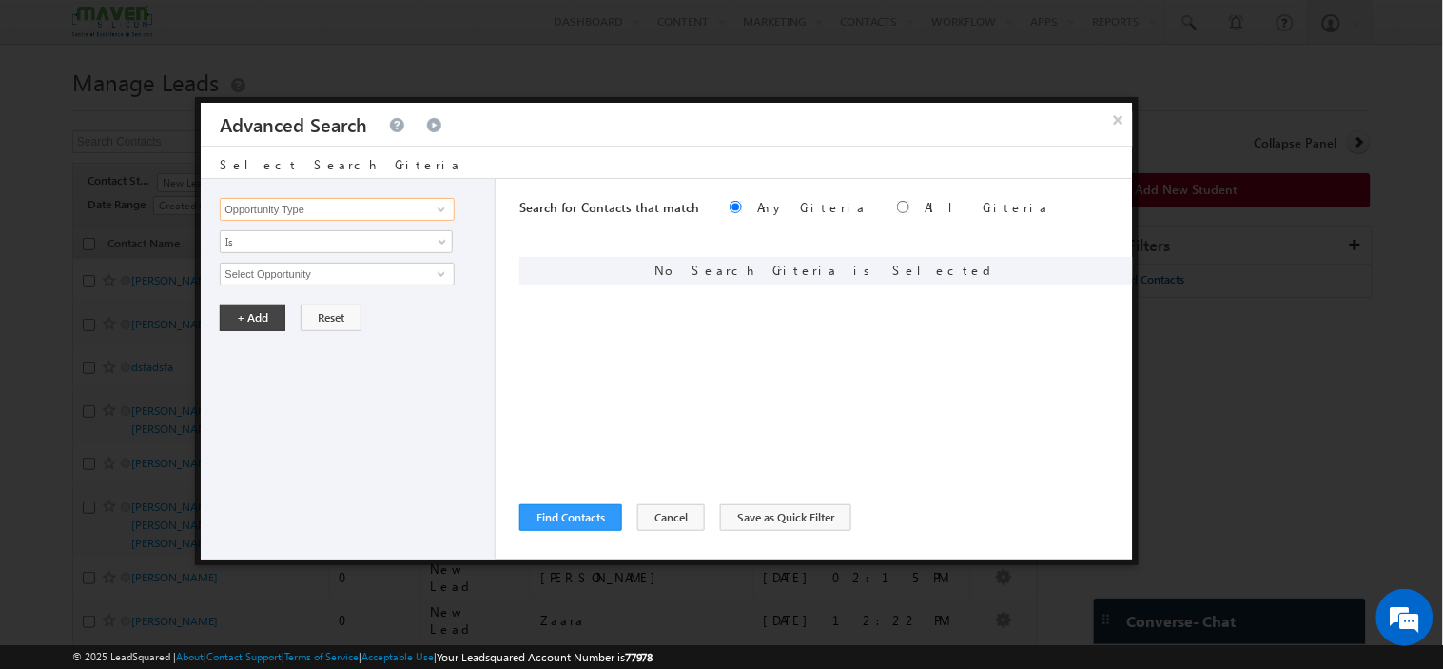
click at [302, 209] on input "Opportunity Type" at bounding box center [337, 209] width 234 height 23
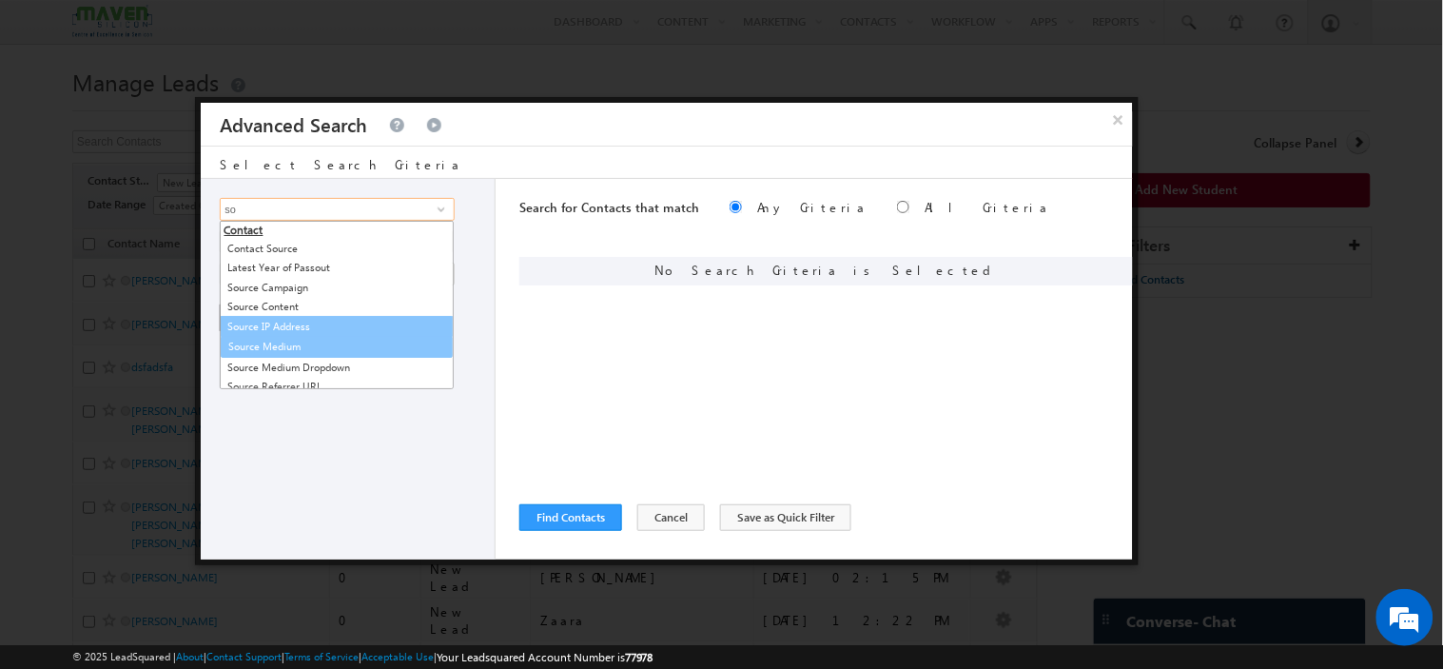
type input "s"
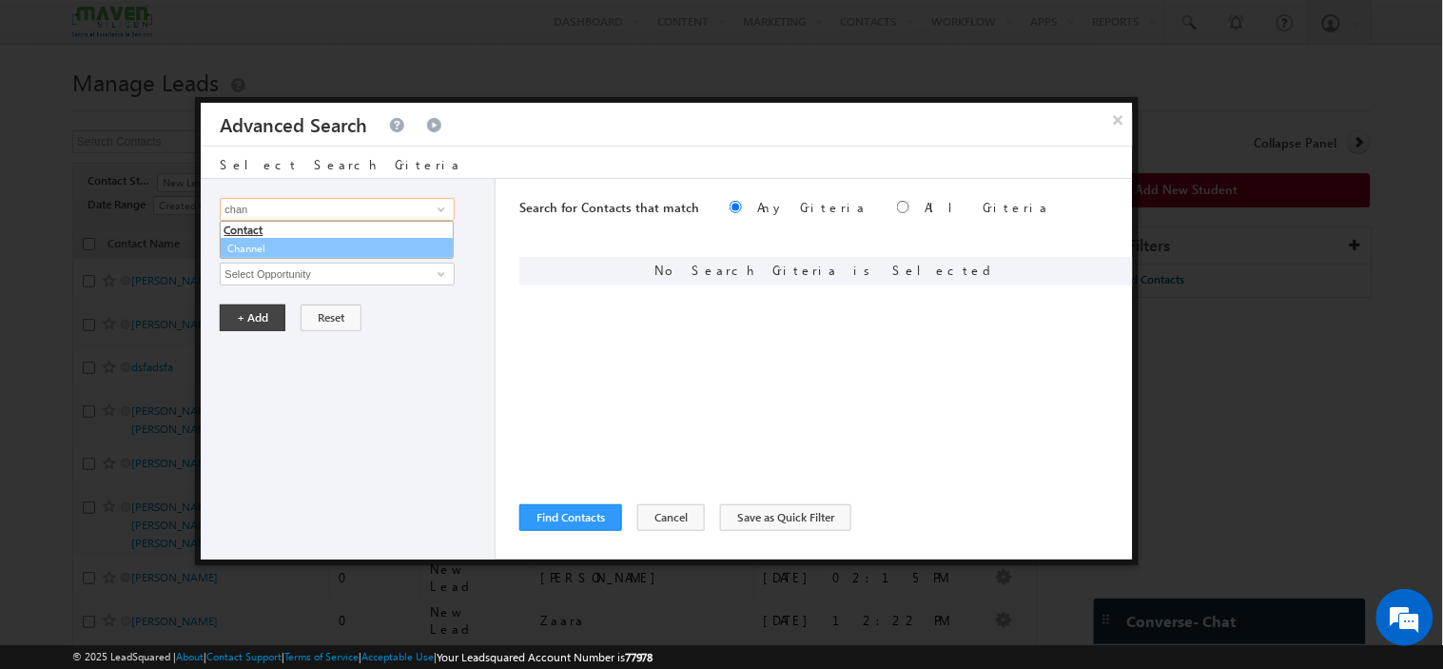
click at [288, 248] on link "Channel" at bounding box center [337, 249] width 234 height 22
type input "Channel"
click at [288, 248] on span "Is" at bounding box center [324, 241] width 206 height 17
click at [297, 372] on div "Opportunity Type Contact Activity Task Sales Group Prospect Id Academic Remarks…" at bounding box center [348, 369] width 295 height 380
click at [307, 269] on span "None Selected" at bounding box center [329, 273] width 216 height 21
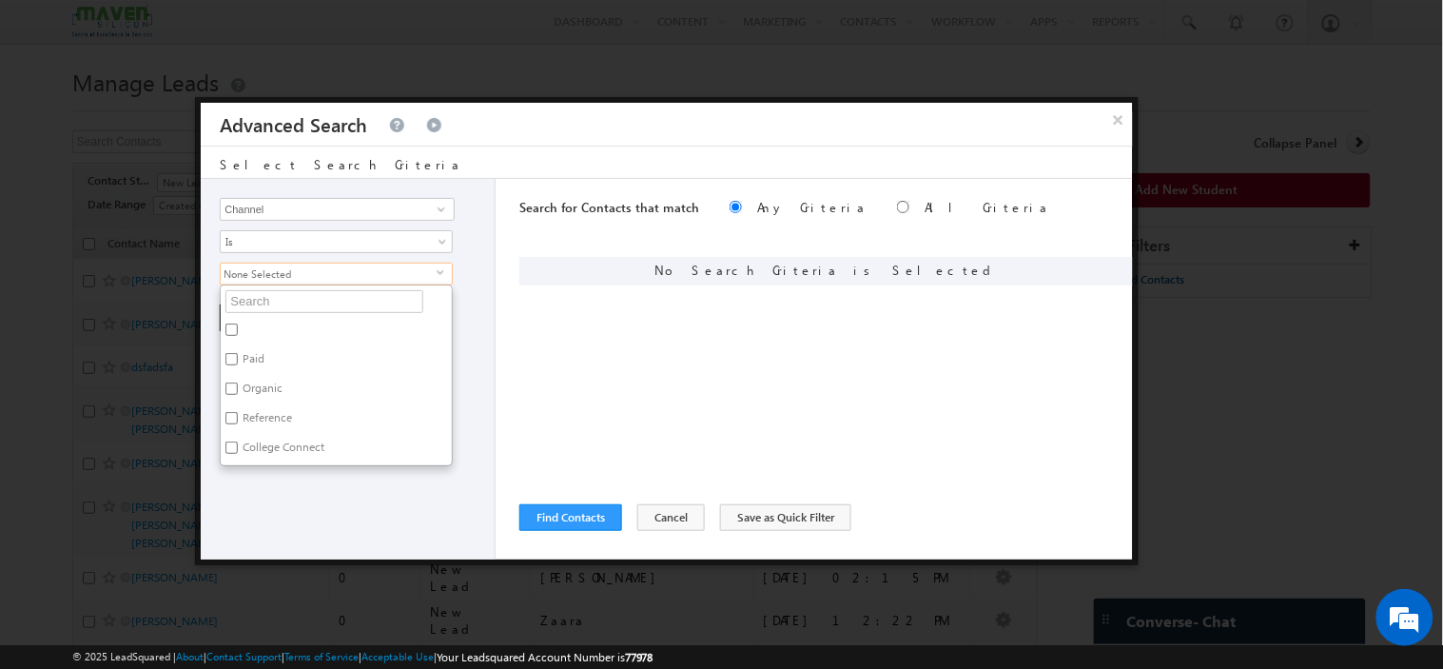
click at [257, 363] on label "Paid" at bounding box center [252, 361] width 63 height 29
click at [238, 363] on input "Paid" at bounding box center [231, 359] width 12 height 12
checkbox input "true"
click at [296, 476] on div "Opportunity Type Contact Activity Task Sales Group Prospect Id Academic Remarks…" at bounding box center [348, 369] width 295 height 380
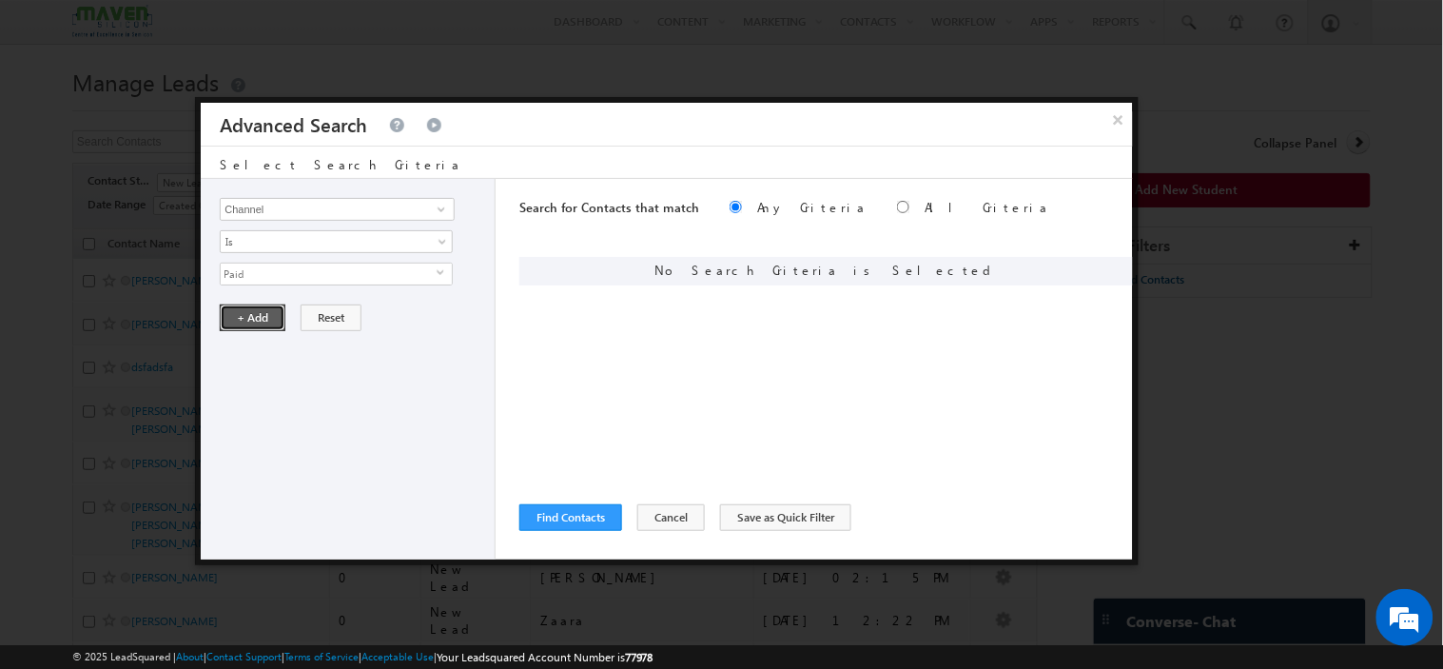
click at [254, 309] on button "+ Add" at bounding box center [253, 317] width 66 height 27
click at [301, 202] on input "Opportunity Type" at bounding box center [337, 209] width 234 height 23
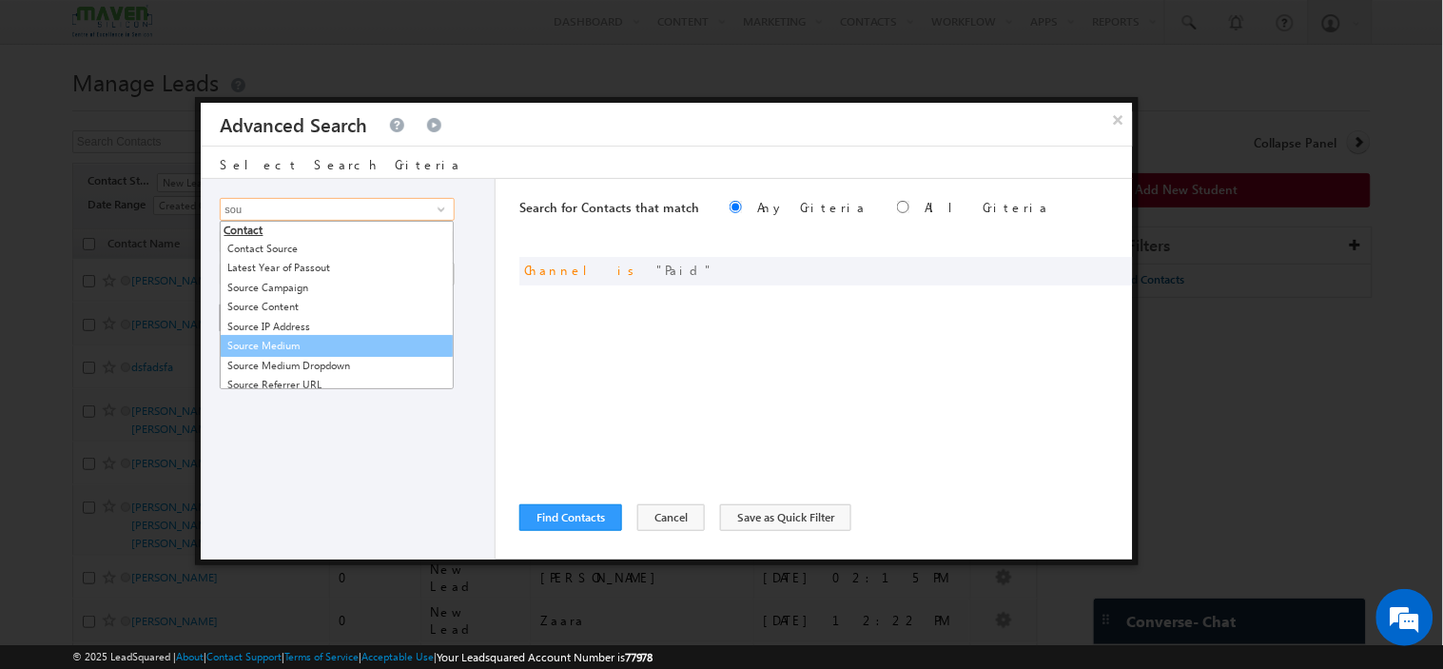
click at [297, 342] on link "Source Medium" at bounding box center [337, 346] width 234 height 22
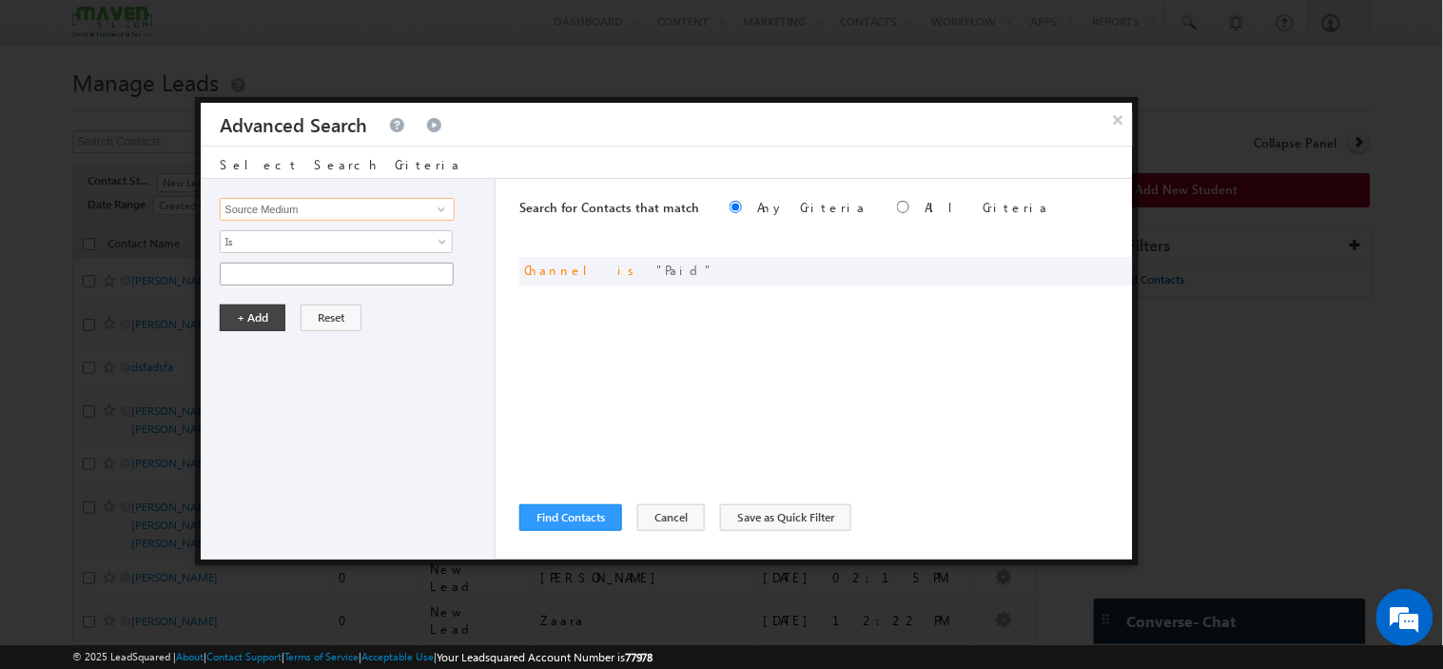
type input "Source Medium"
click at [310, 280] on input "text" at bounding box center [337, 274] width 234 height 23
click at [281, 280] on input "text" at bounding box center [337, 274] width 234 height 23
click at [334, 277] on input "sea" at bounding box center [337, 274] width 234 height 23
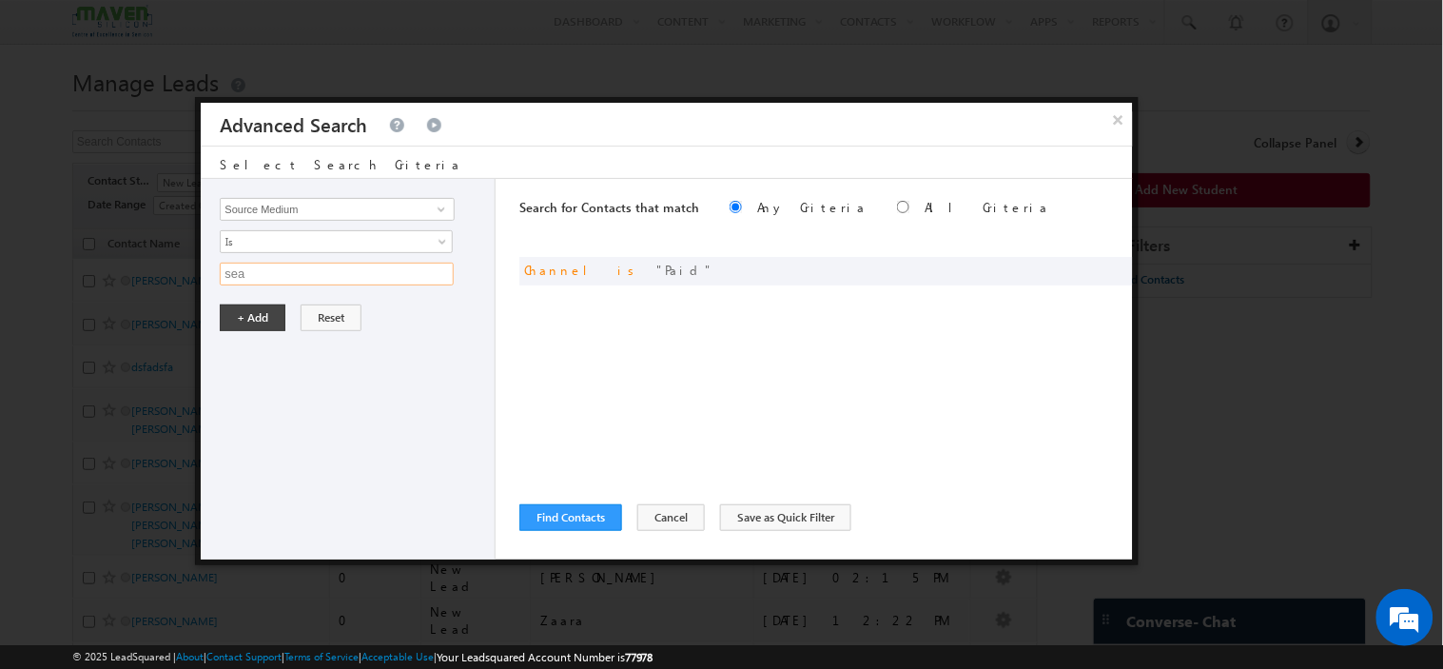
paste input "Search"
type input "Search"
click at [270, 315] on button "+ Add" at bounding box center [253, 317] width 66 height 27
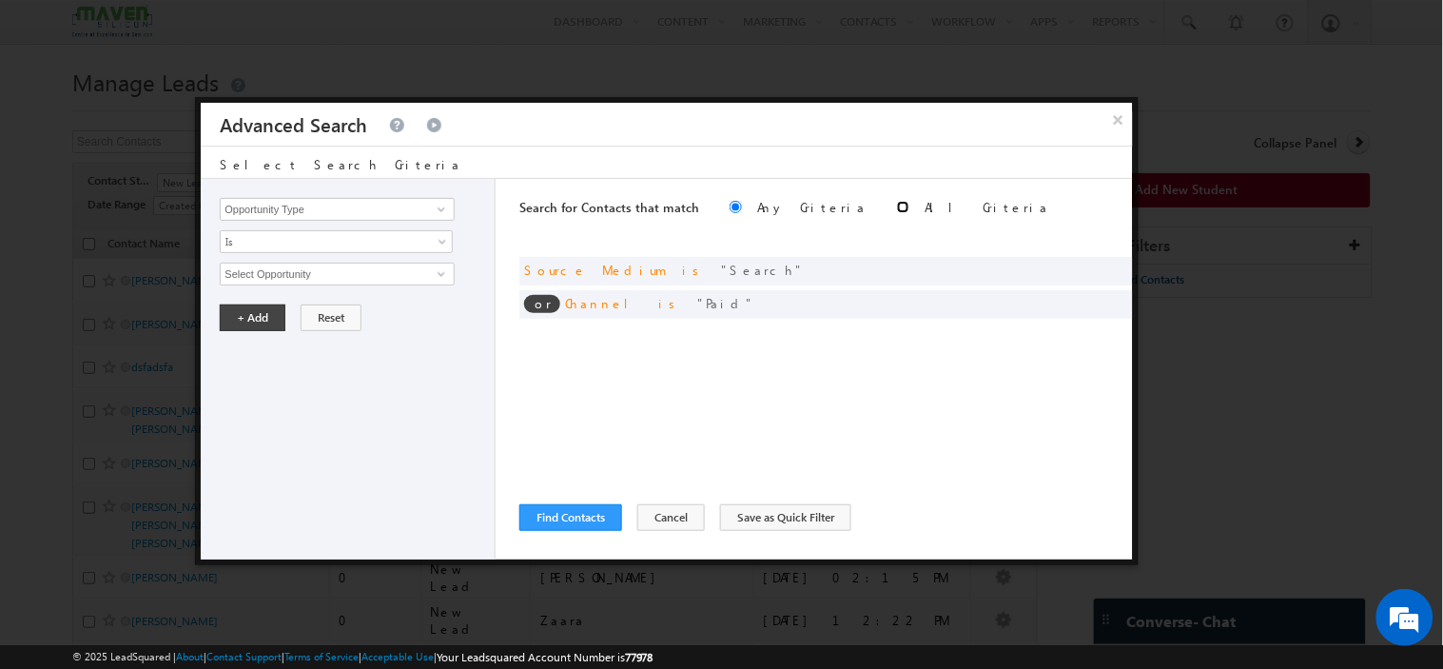
click at [897, 205] on input "radio" at bounding box center [903, 207] width 12 height 12
radio input "true"
click at [591, 520] on button "Find Contacts" at bounding box center [570, 517] width 103 height 27
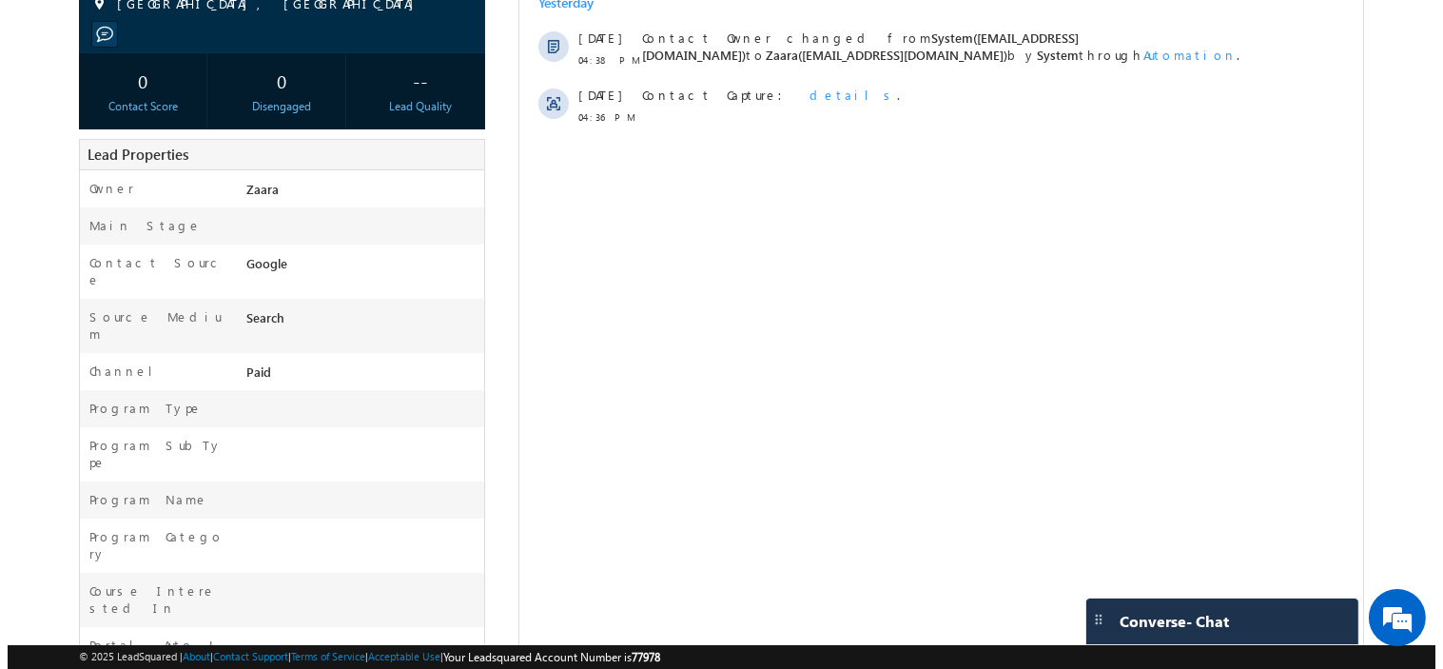
scroll to position [207, 0]
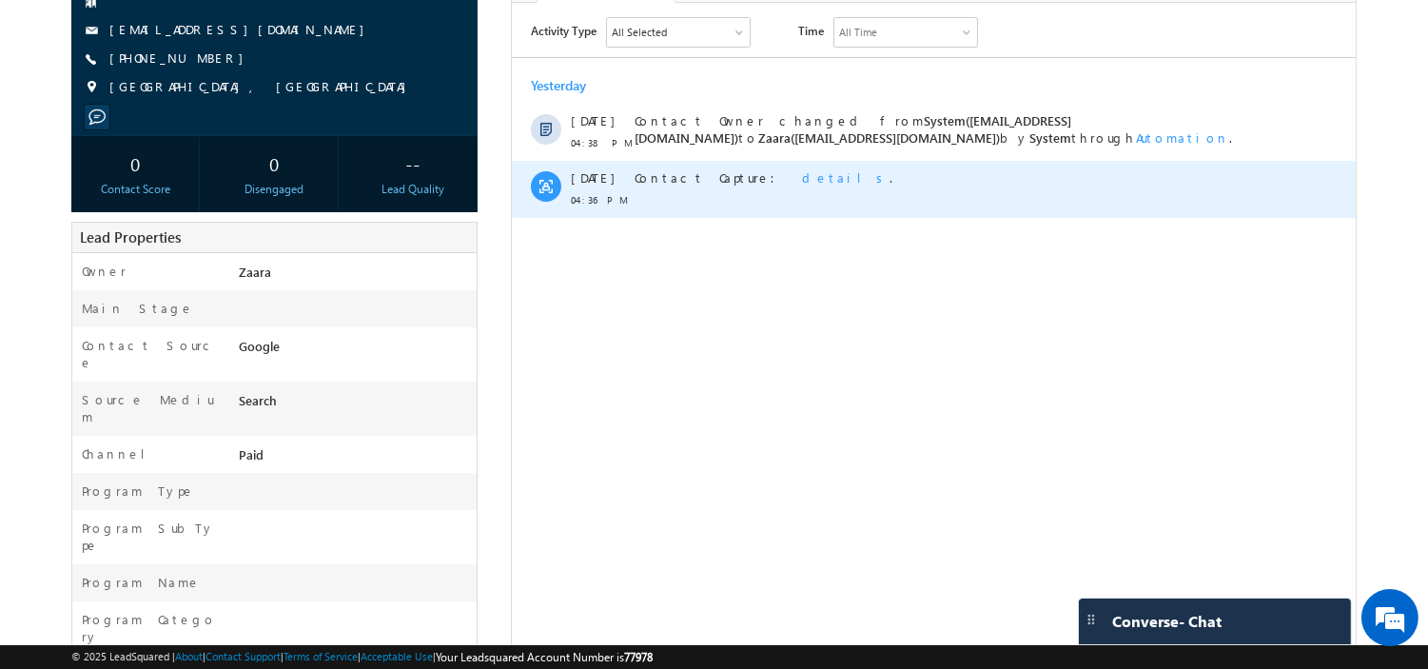
click at [801, 175] on span "details" at bounding box center [845, 176] width 88 height 16
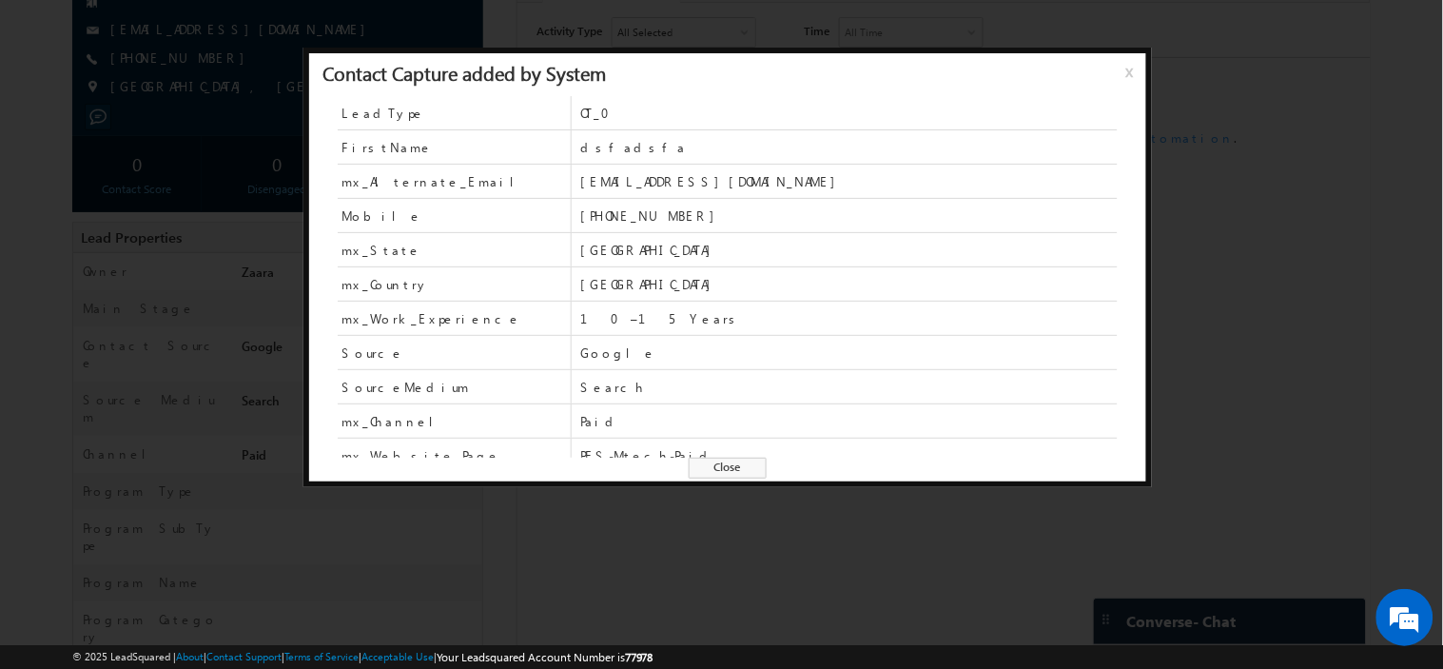
click at [597, 383] on span "Search" at bounding box center [848, 387] width 537 height 17
copy span "Search"
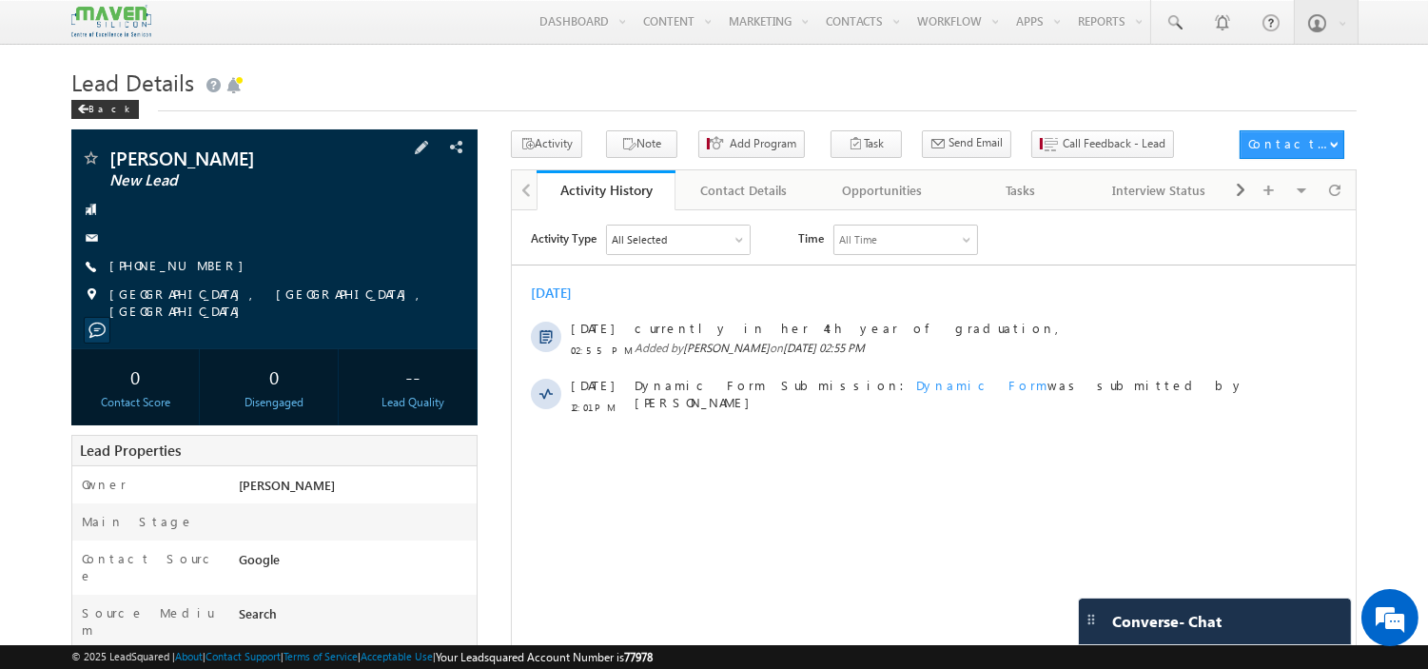
drag, startPoint x: 205, startPoint y: 266, endPoint x: 160, endPoint y: 272, distance: 46.0
click at [160, 272] on div "+91-9019724438" at bounding box center [274, 266] width 387 height 19
drag, startPoint x: 131, startPoint y: 257, endPoint x: 160, endPoint y: 259, distance: 28.6
click at [160, 259] on div "MAhin New Lead +91-9019724438 Bengaluru, Karnataka, India" at bounding box center [274, 233] width 387 height 171
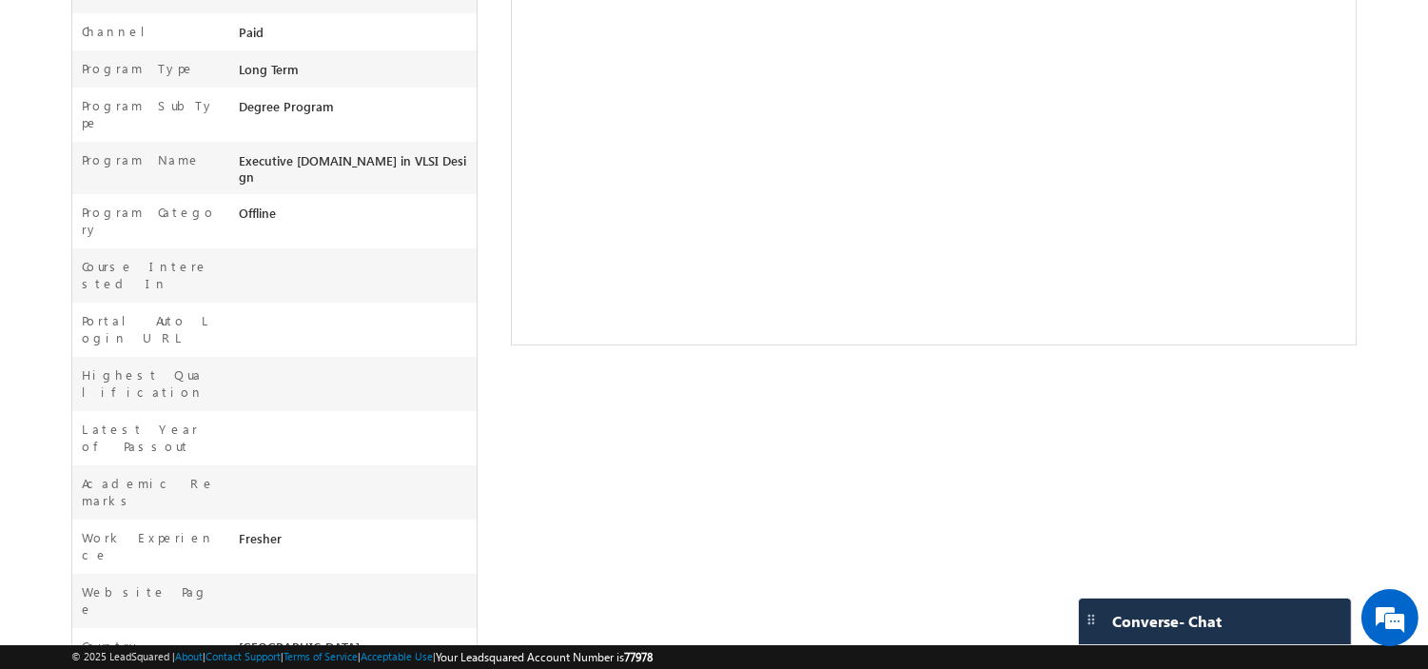
scroll to position [648, 0]
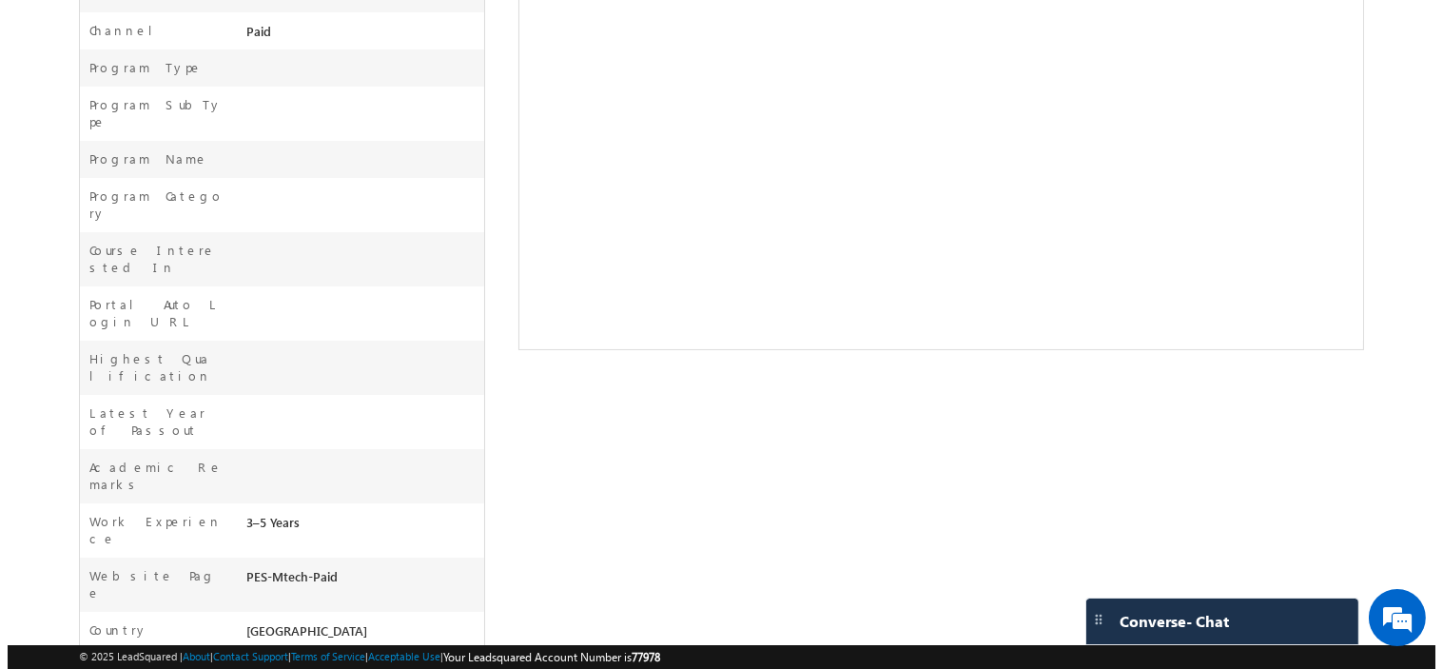
scroll to position [102, 0]
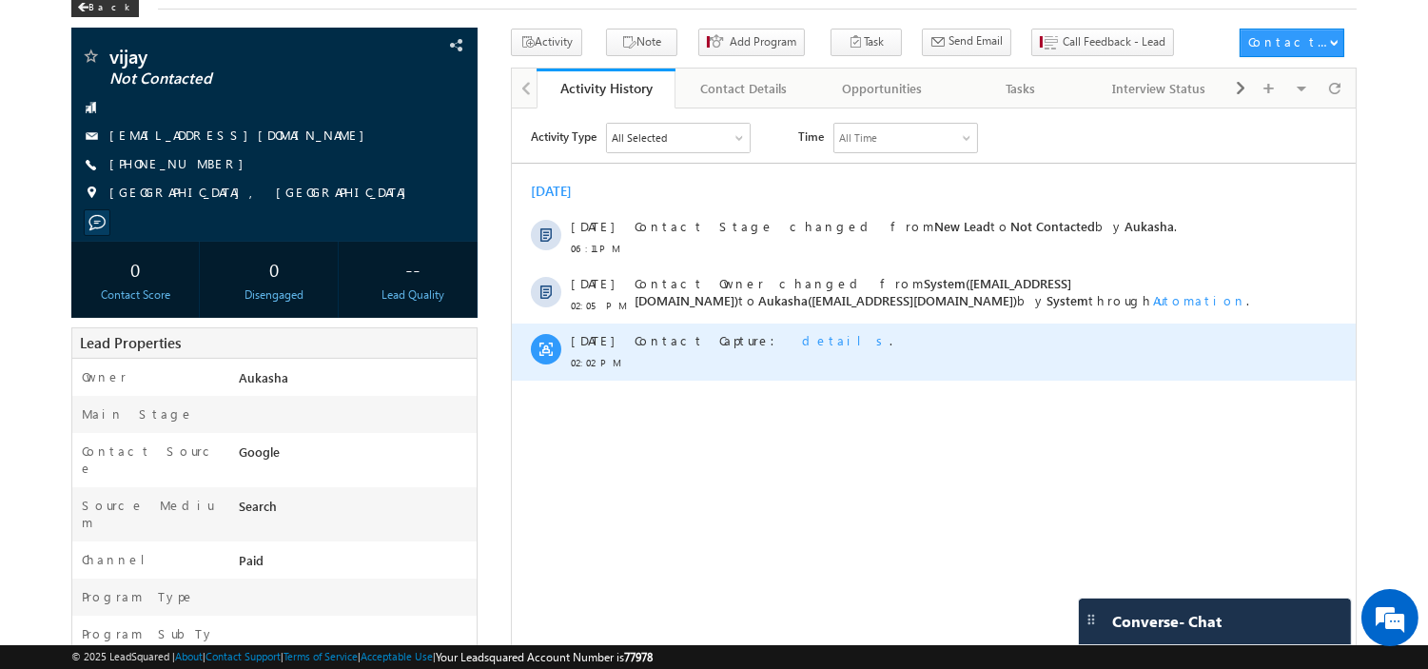
click at [801, 336] on span "details" at bounding box center [845, 339] width 88 height 16
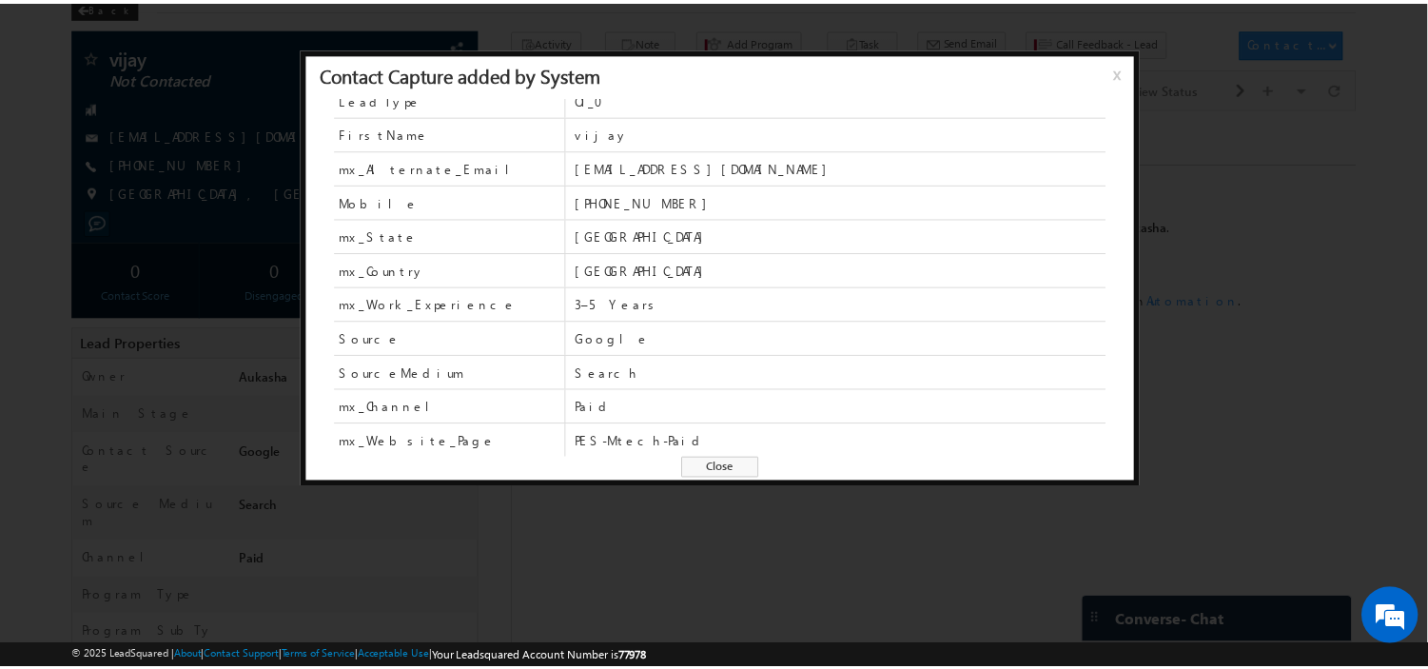
scroll to position [0, 0]
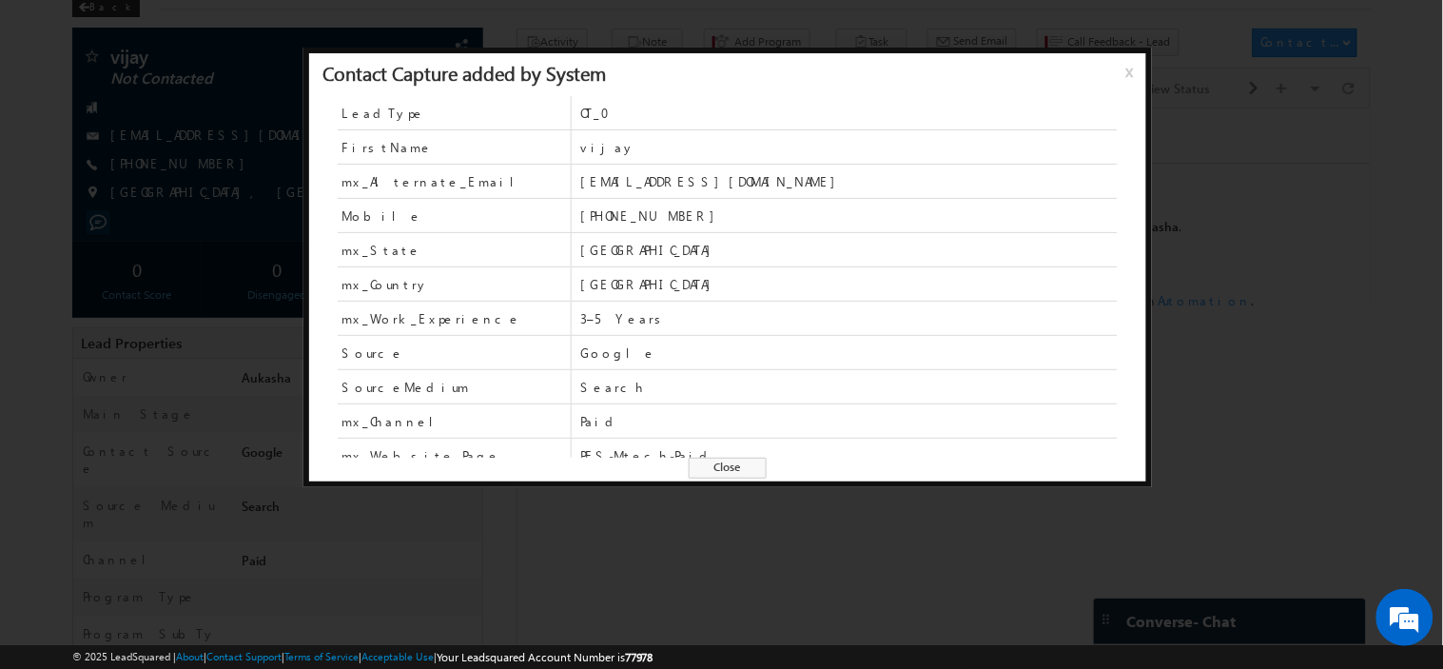
click at [723, 463] on span "Close" at bounding box center [728, 468] width 78 height 21
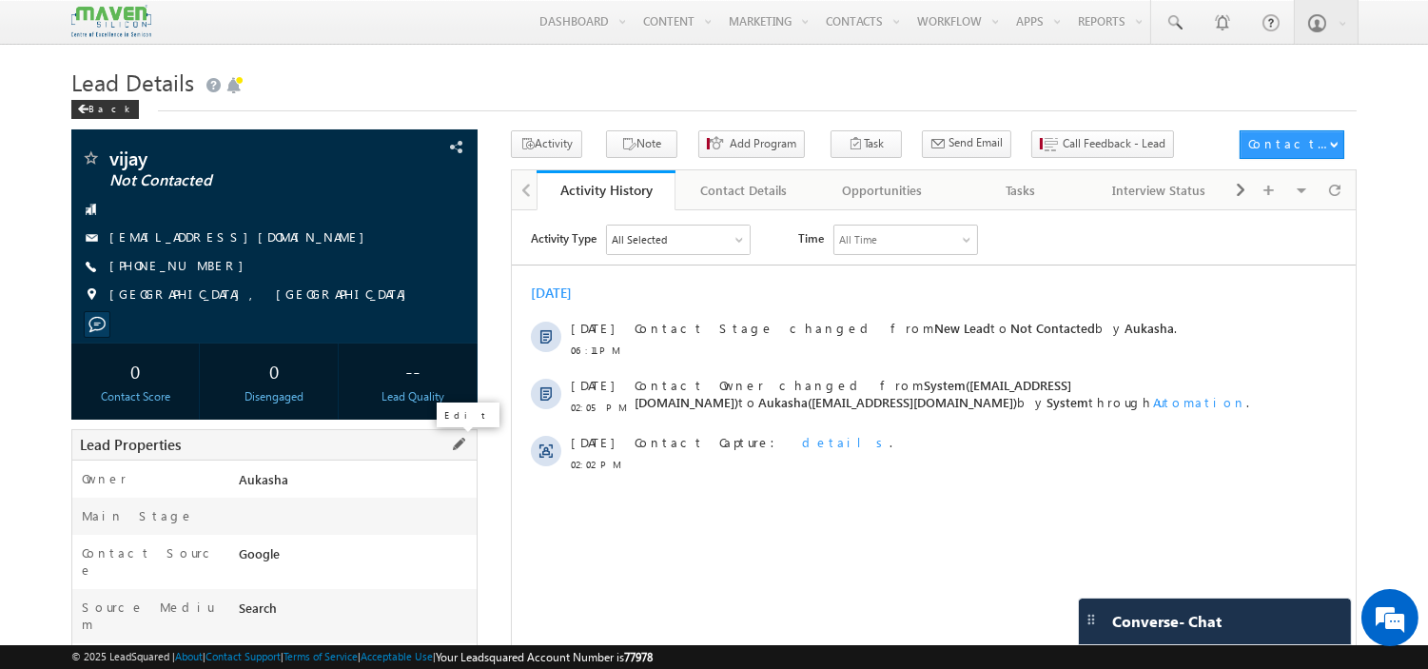
click at [454, 448] on span at bounding box center [458, 444] width 21 height 21
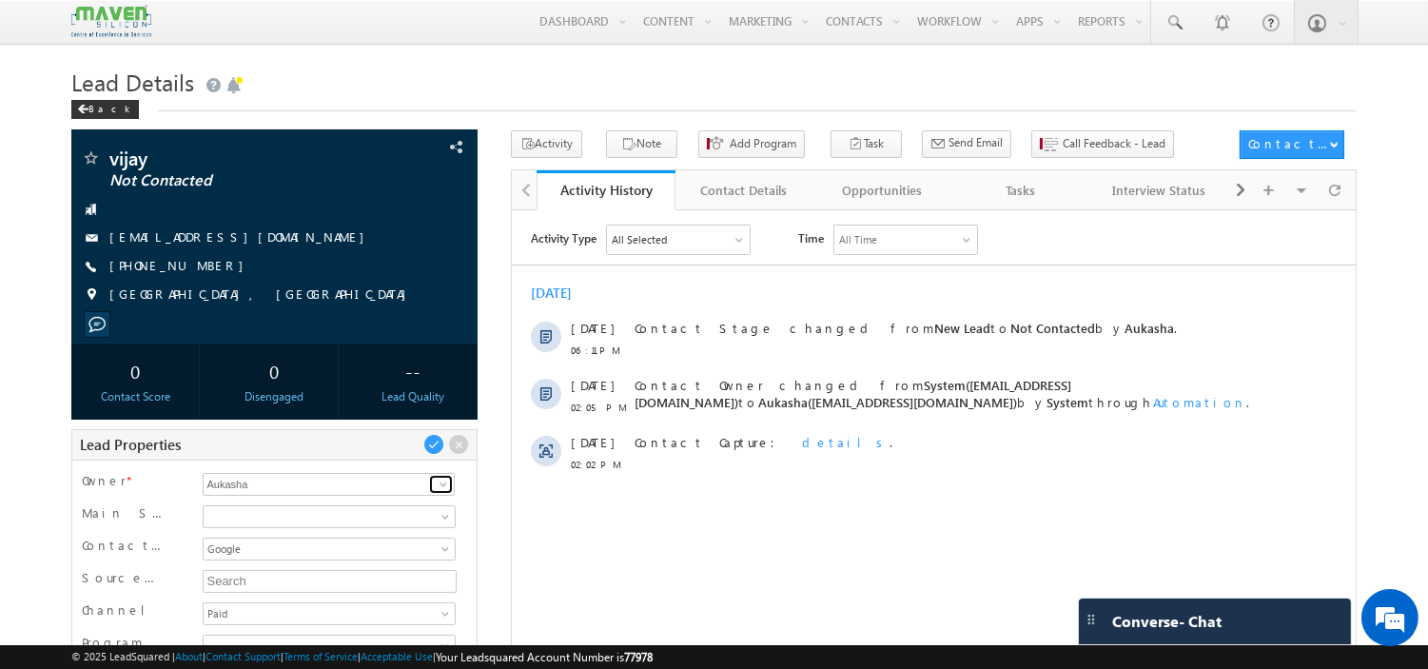
click at [439, 490] on span at bounding box center [443, 484] width 15 height 15
click at [316, 512] on link "Zaara [EMAIL_ADDRESS][DOMAIN_NAME]" at bounding box center [329, 514] width 252 height 36
type input "Zaara"
click at [434, 435] on span at bounding box center [433, 444] width 21 height 21
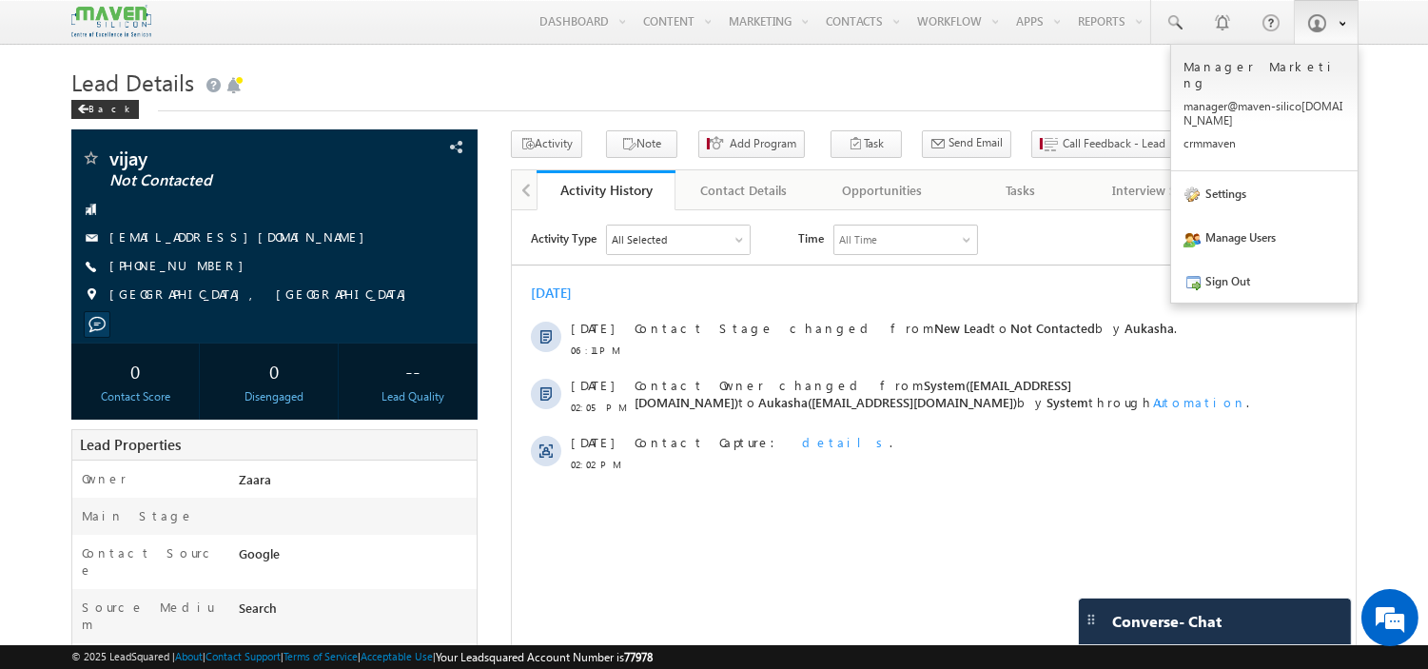
click at [1317, 16] on span at bounding box center [1316, 22] width 19 height 19
click at [1233, 259] on link "Sign Out" at bounding box center [1264, 281] width 186 height 44
